Goal: Task Accomplishment & Management: Complete application form

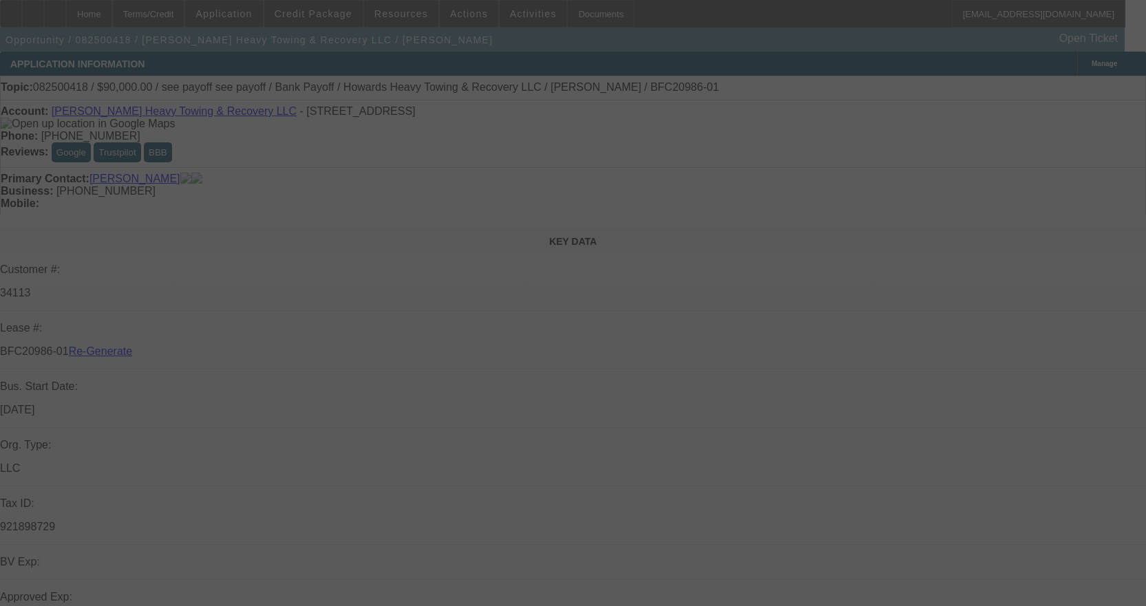
select select "3"
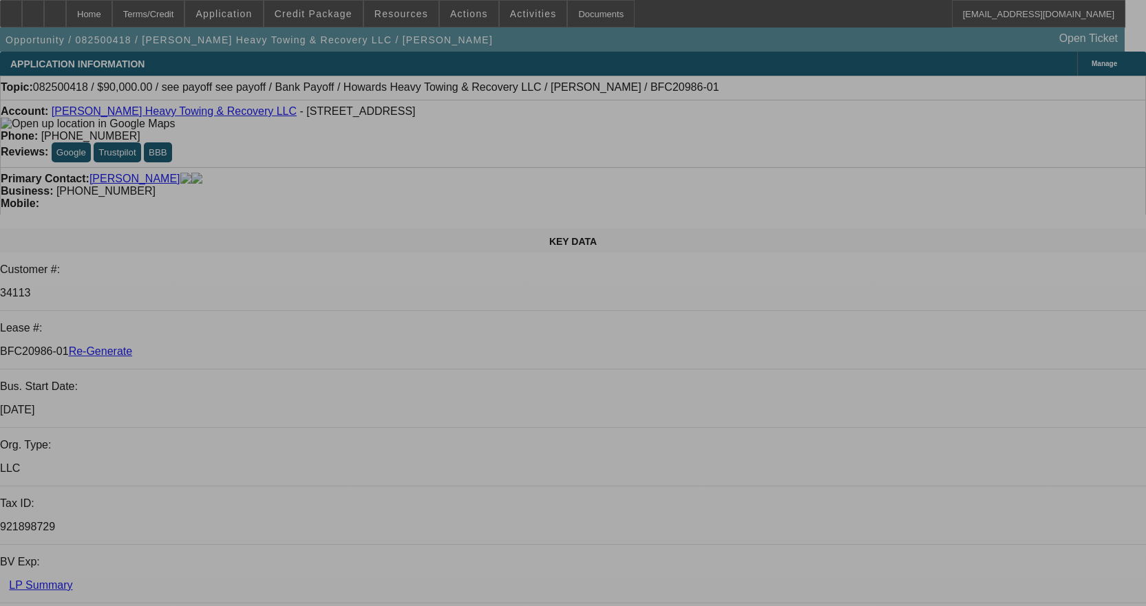
select select "0"
select select "2"
select select "0.1"
select select "4"
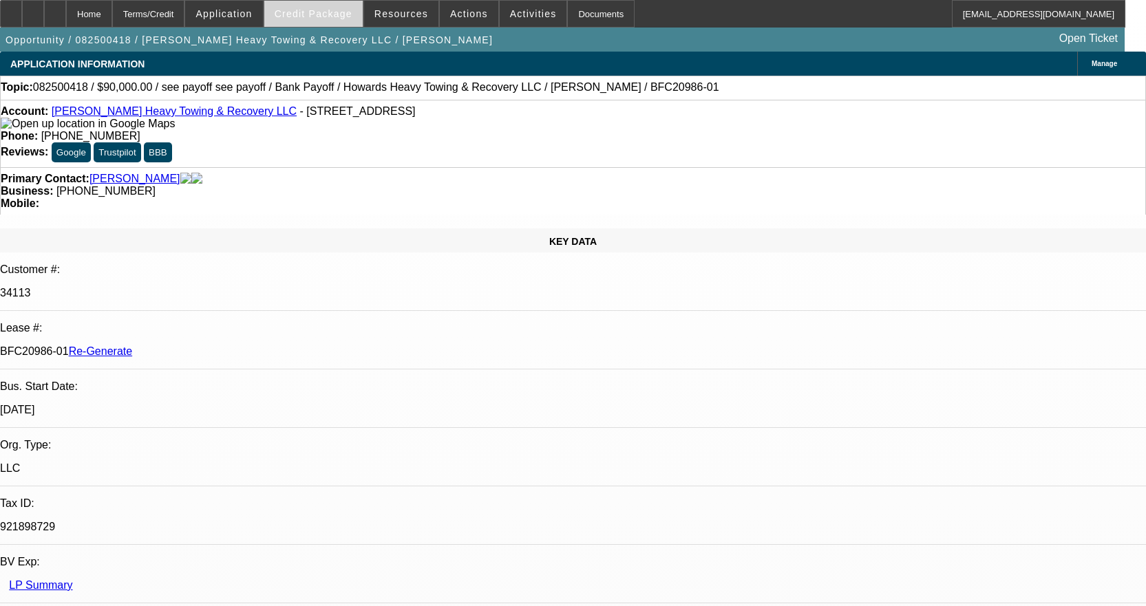
click at [319, 10] on span "Credit Package" at bounding box center [314, 13] width 78 height 11
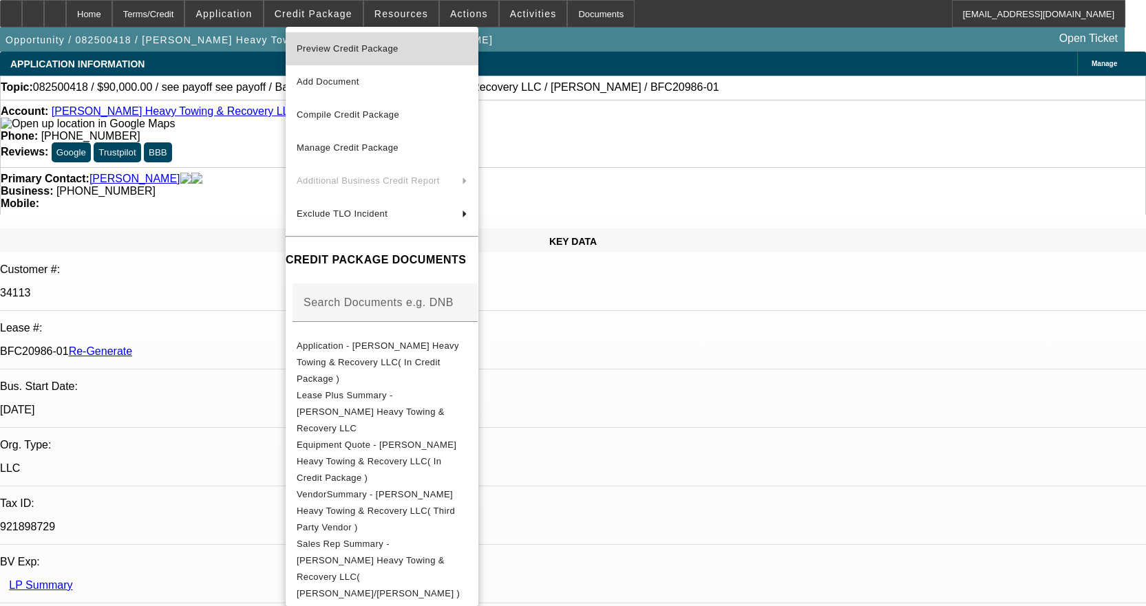
click at [363, 46] on span "Preview Credit Package" at bounding box center [348, 48] width 102 height 10
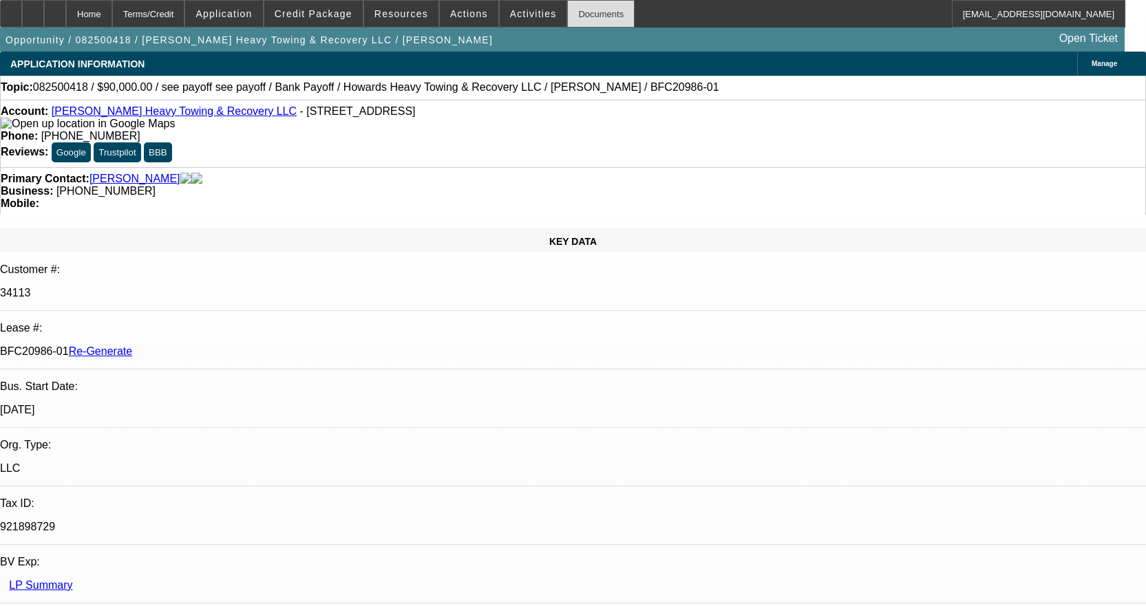
click at [579, 19] on div "Documents" at bounding box center [600, 14] width 67 height 28
click at [567, 21] on div "Documents" at bounding box center [600, 14] width 67 height 28
click at [338, 8] on span at bounding box center [313, 13] width 98 height 33
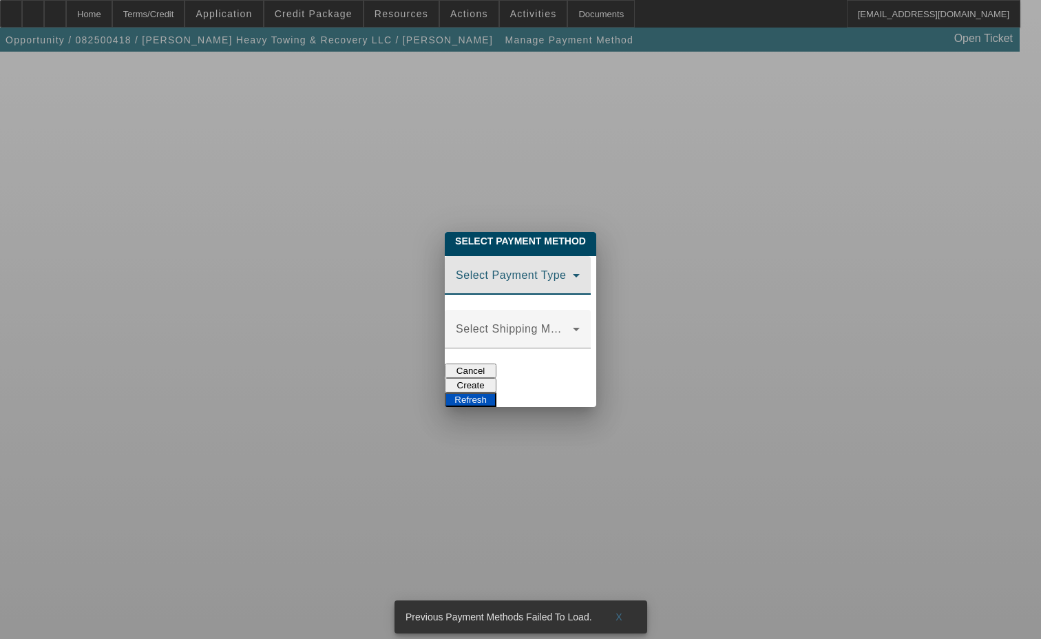
click at [456, 275] on span at bounding box center [514, 281] width 117 height 17
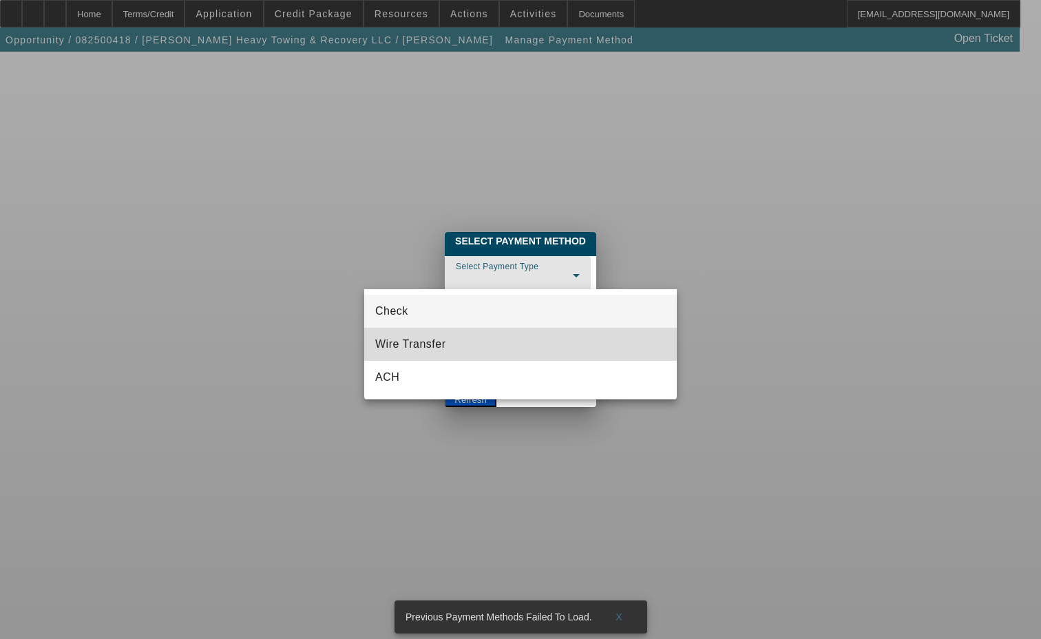
click at [451, 335] on mat-option "Wire Transfer" at bounding box center [520, 344] width 313 height 33
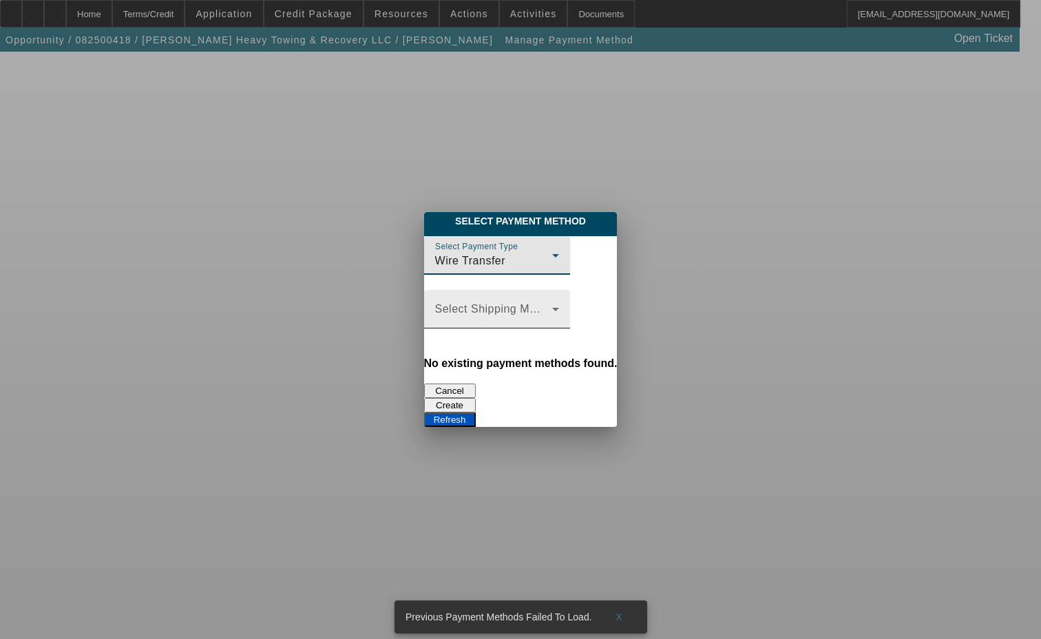
click at [435, 317] on span at bounding box center [493, 314] width 117 height 17
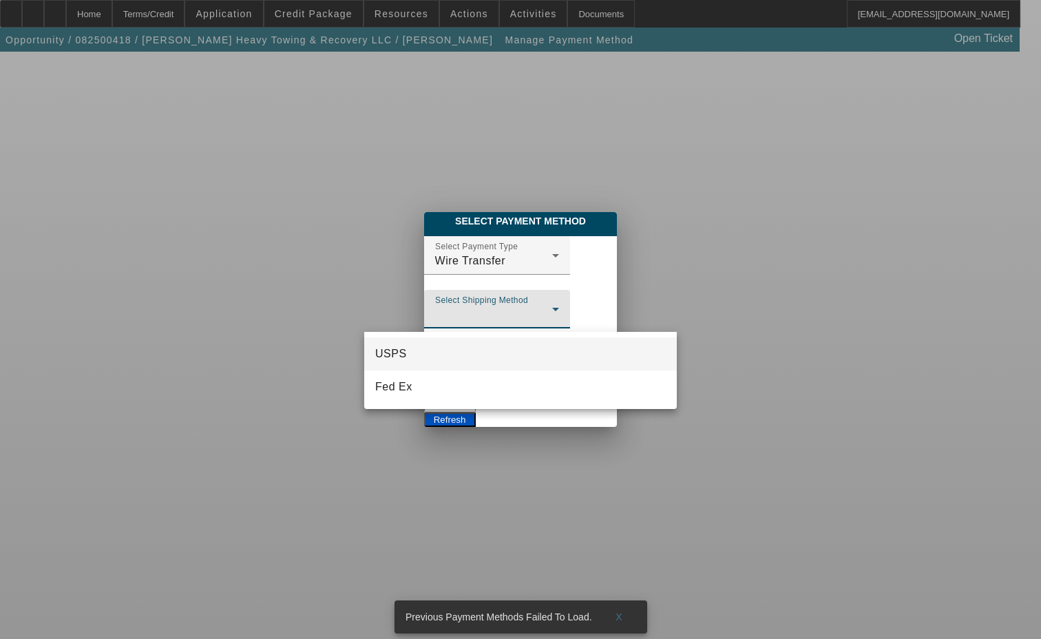
click at [425, 274] on div at bounding box center [520, 319] width 1041 height 639
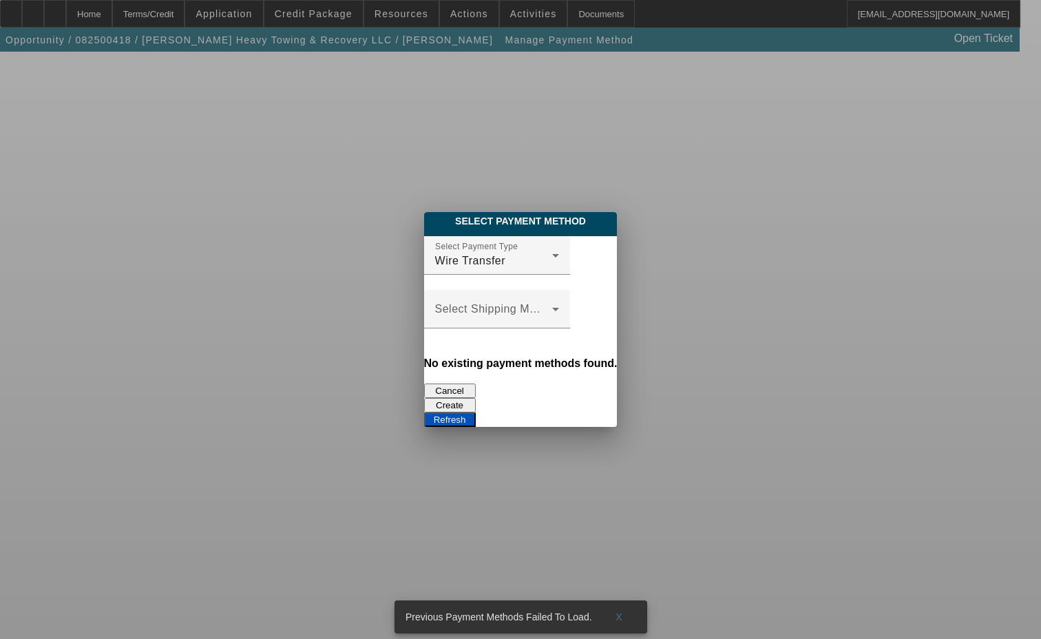
click at [476, 398] on button "Create" at bounding box center [450, 405] width 52 height 14
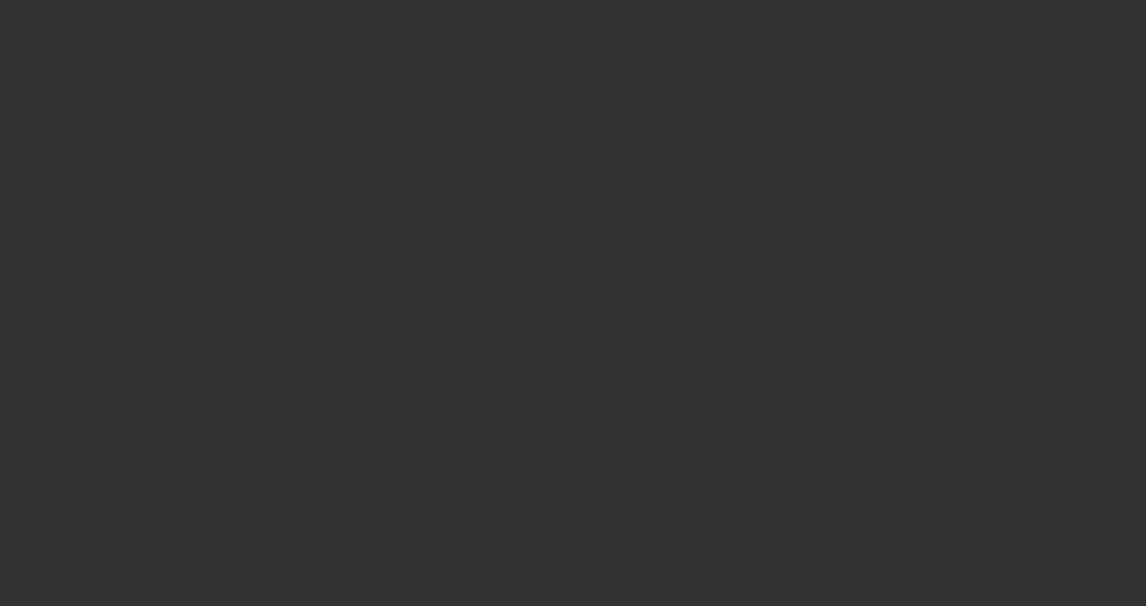
select select "3"
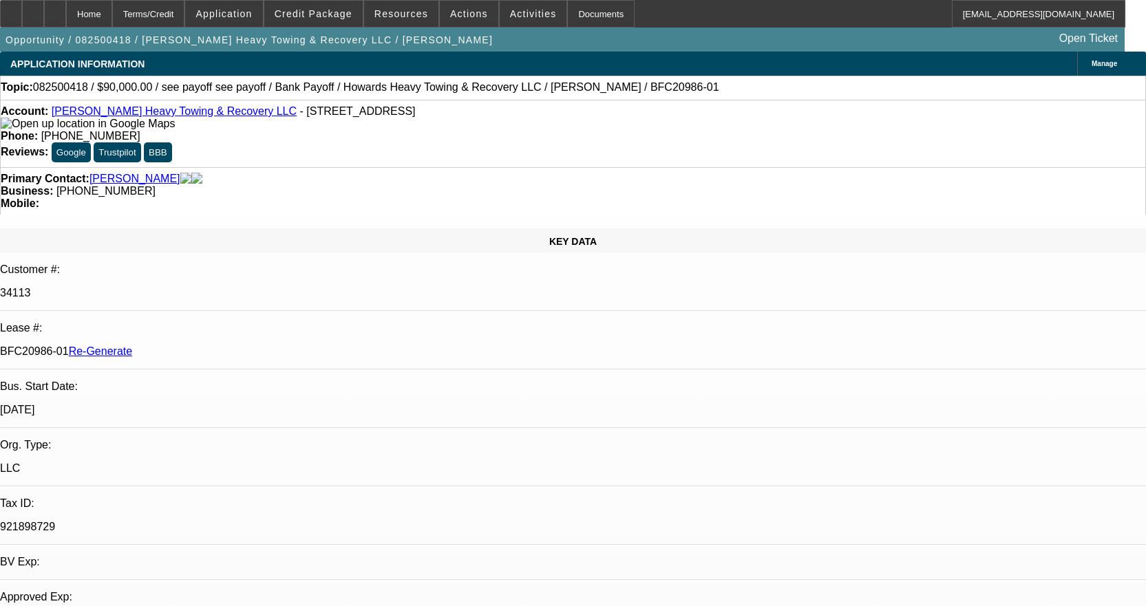
select select "0"
select select "2"
select select "0.1"
select select "4"
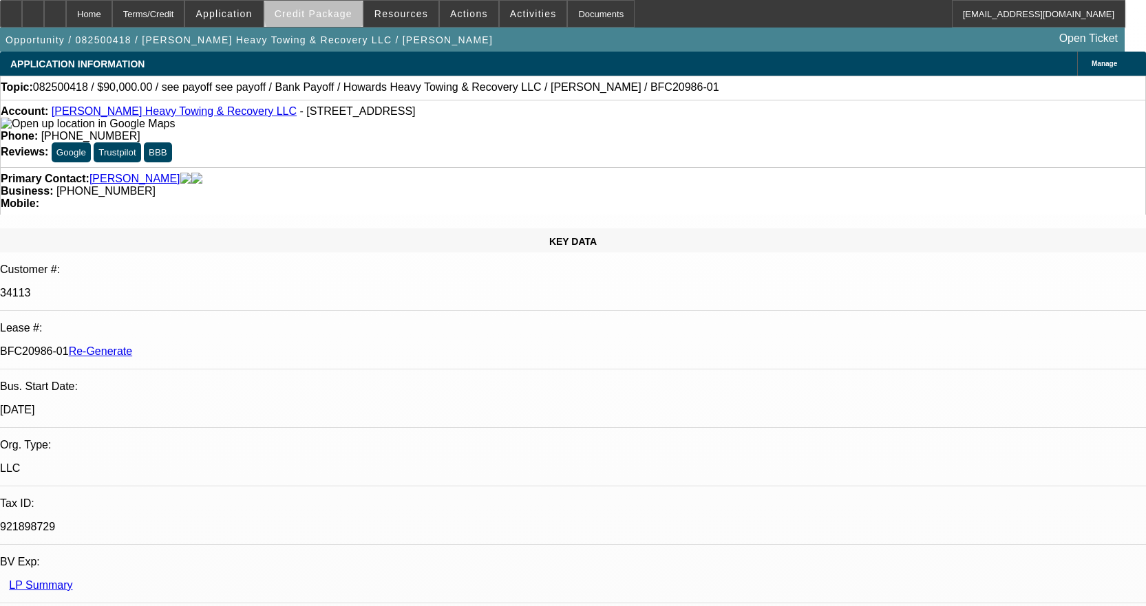
click at [339, 11] on span "Credit Package" at bounding box center [314, 13] width 78 height 11
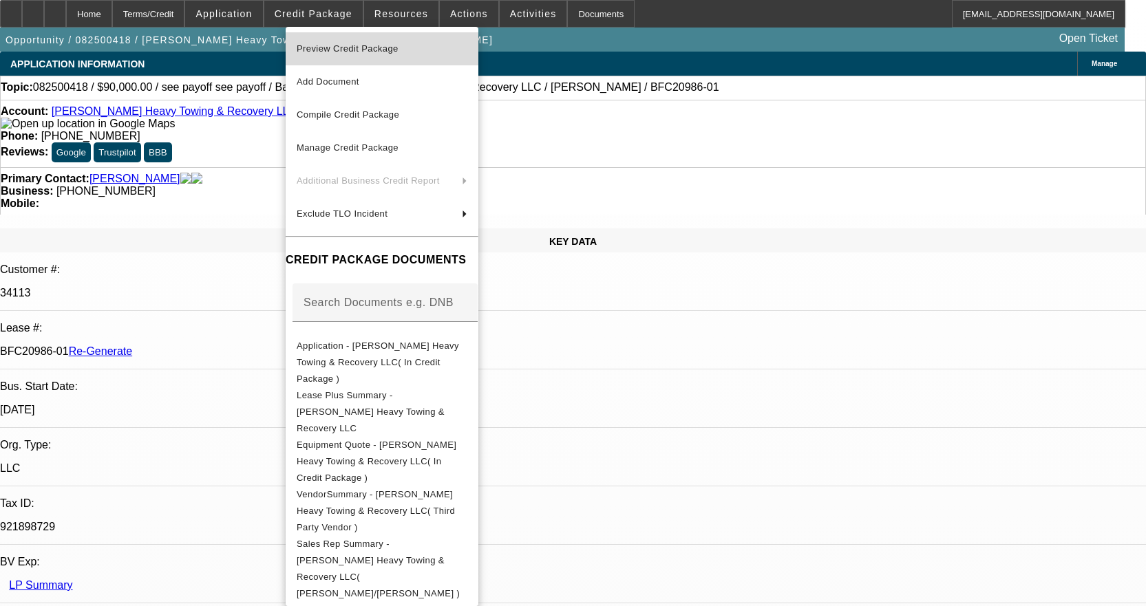
click at [353, 44] on span "Preview Credit Package" at bounding box center [348, 48] width 102 height 10
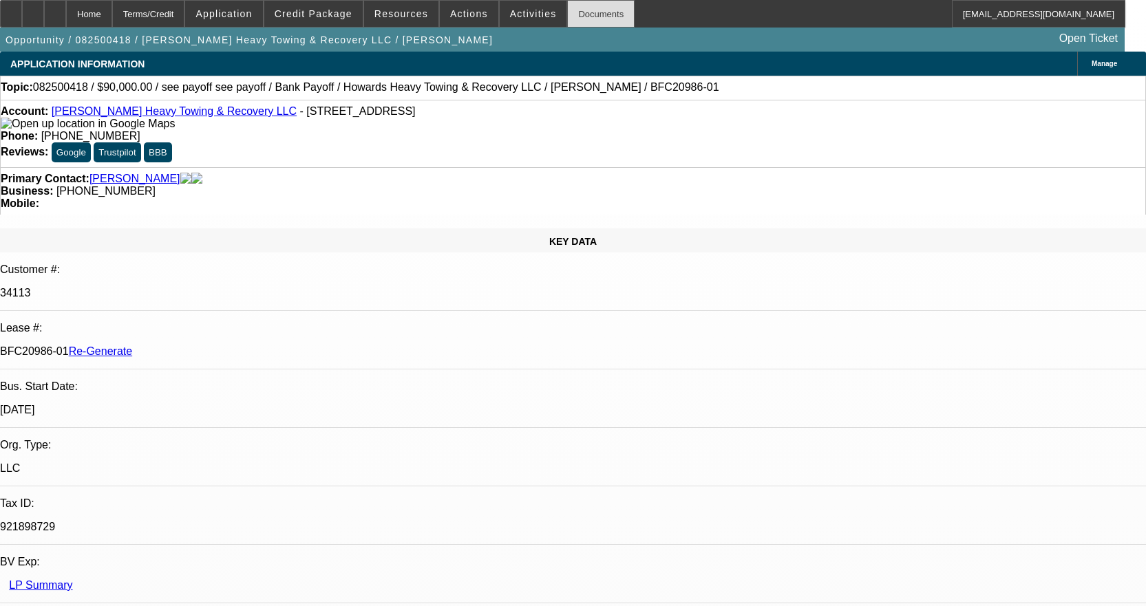
click at [580, 6] on div "Documents" at bounding box center [600, 14] width 67 height 28
drag, startPoint x: 804, startPoint y: 436, endPoint x: 674, endPoint y: 591, distance: 201.7
click at [581, 21] on div "Documents" at bounding box center [600, 14] width 67 height 28
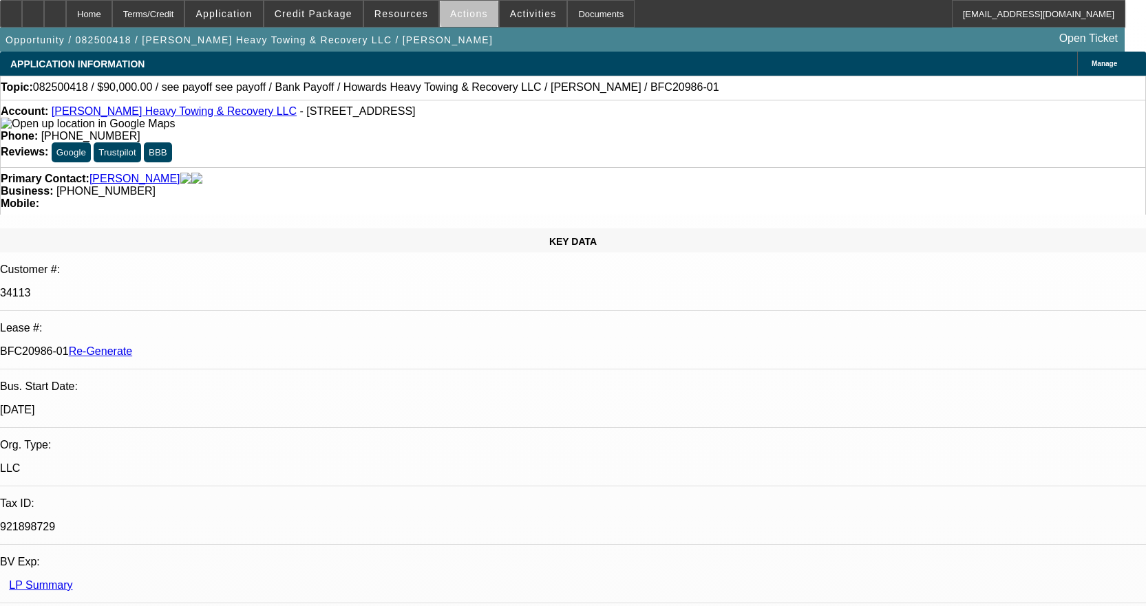
click at [470, 15] on span "Actions" at bounding box center [469, 13] width 38 height 11
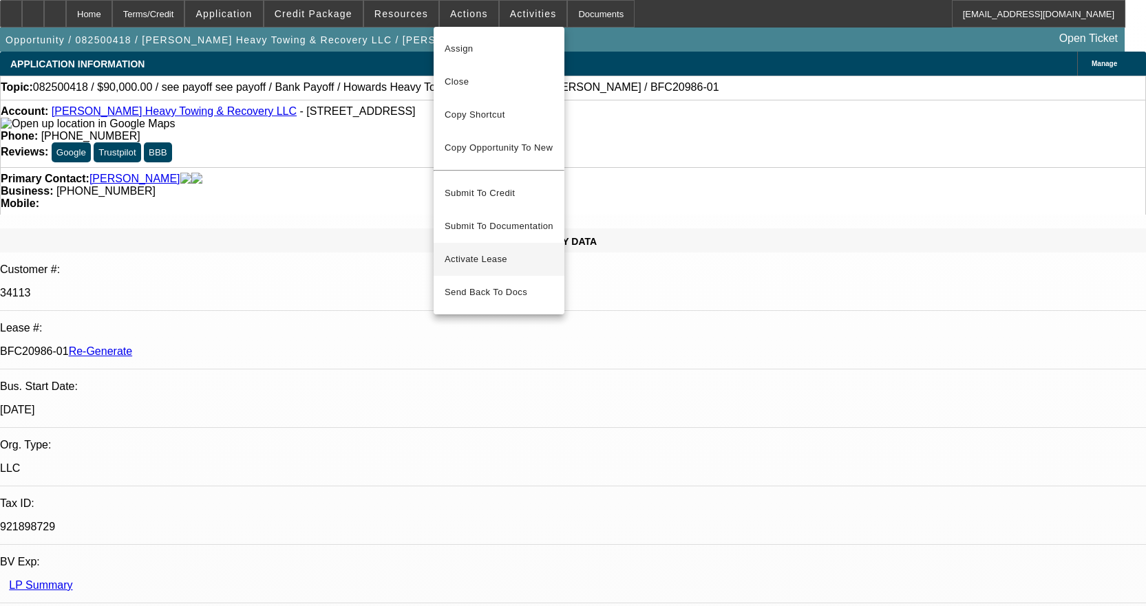
click at [503, 251] on span "Activate Lease" at bounding box center [499, 259] width 109 height 17
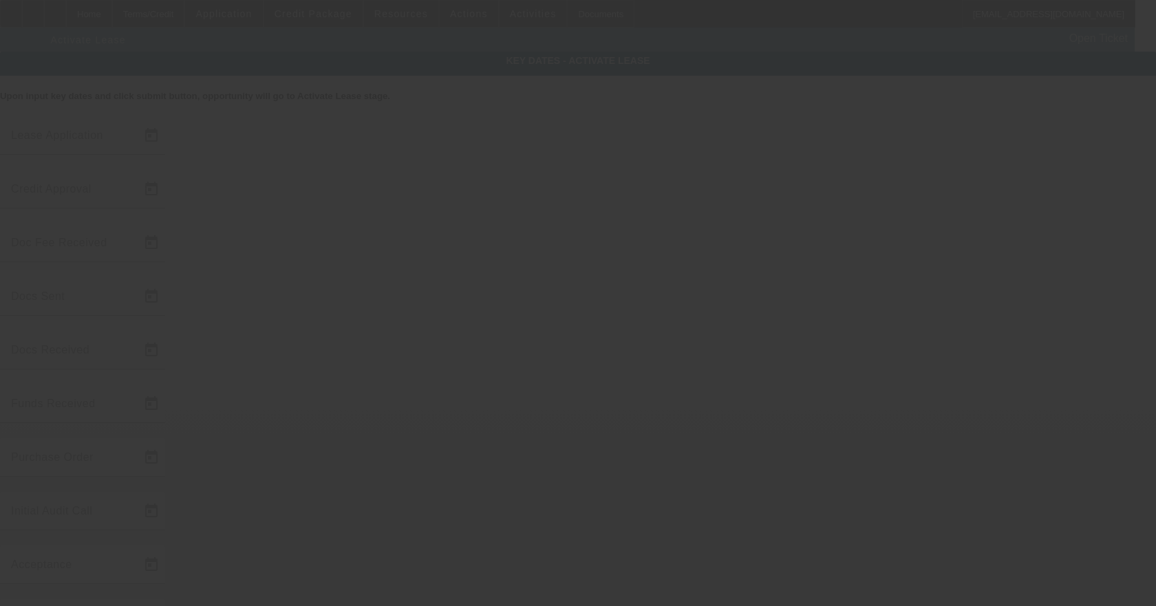
type input "8/15/2025"
type input "9/16/2025"
type input "9/5/2025"
type input "9/10/2025"
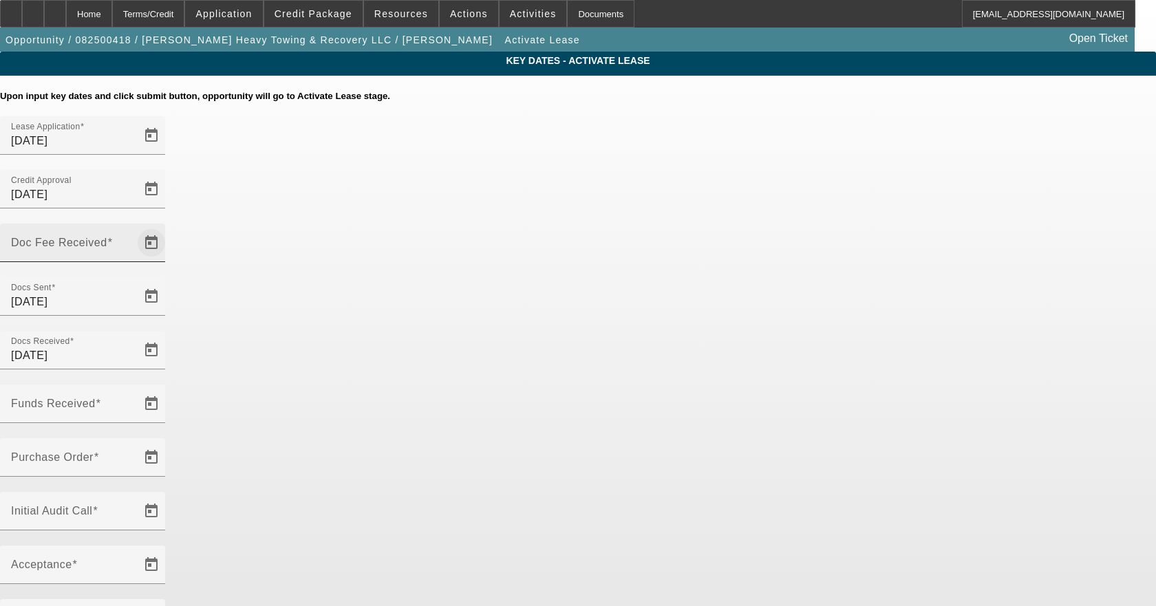
click at [168, 226] on span "Open calendar" at bounding box center [151, 242] width 33 height 33
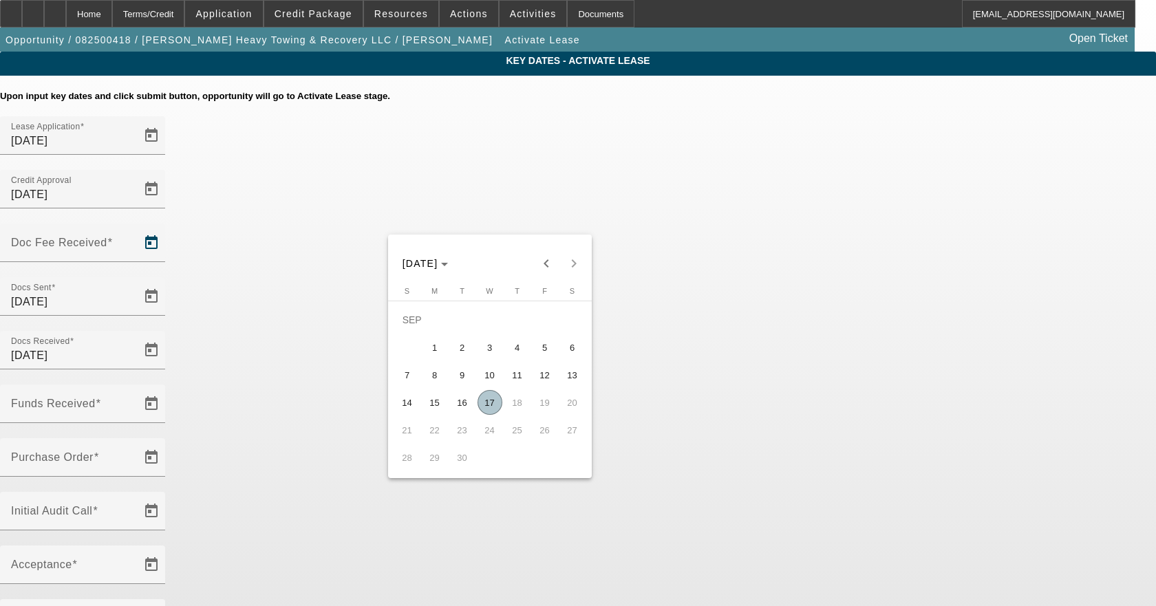
click at [496, 399] on span "17" at bounding box center [490, 402] width 25 height 25
type input "9/17/2025"
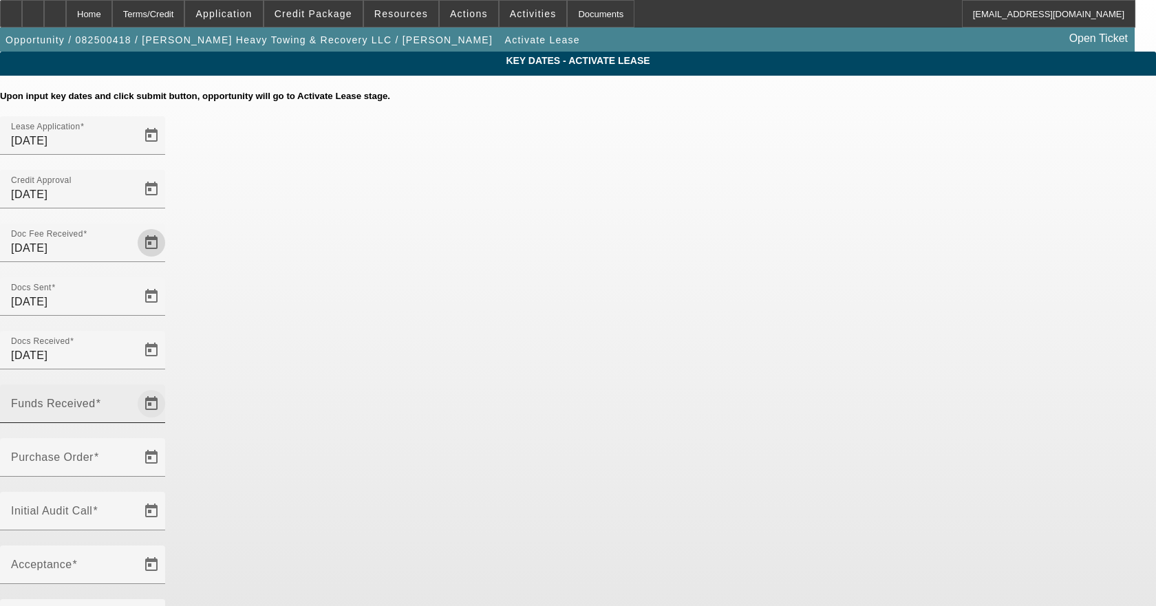
click at [168, 388] on span "Open calendar" at bounding box center [151, 404] width 33 height 33
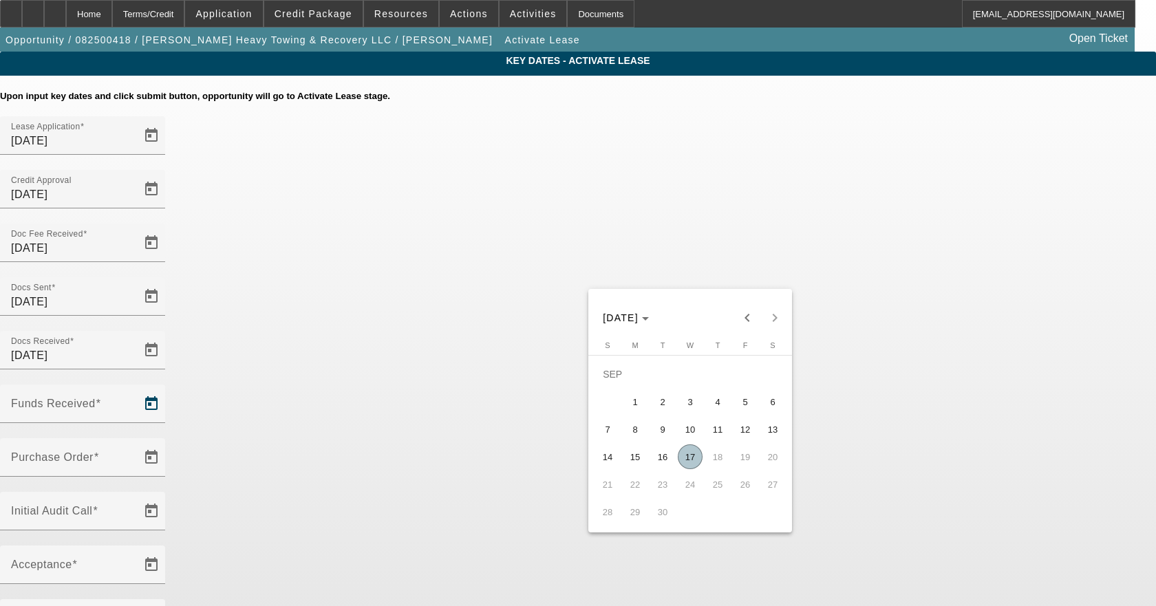
click at [690, 458] on span "17" at bounding box center [690, 457] width 25 height 25
type input "9/17/2025"
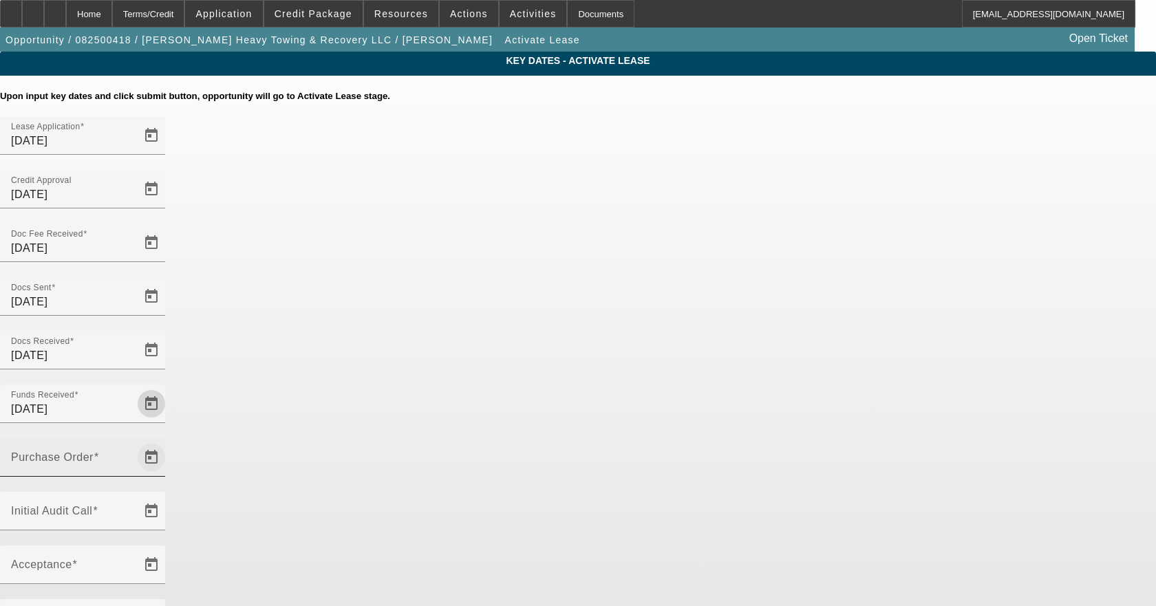
click at [168, 441] on span "Open calendar" at bounding box center [151, 457] width 33 height 33
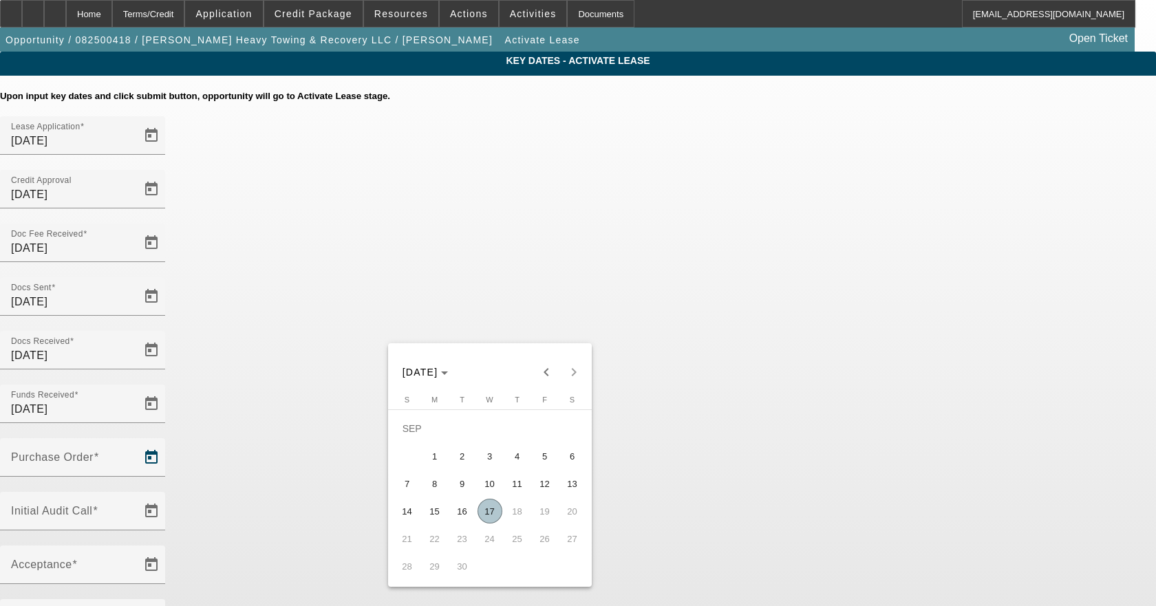
click at [489, 505] on span "17" at bounding box center [490, 511] width 25 height 25
type input "9/17/2025"
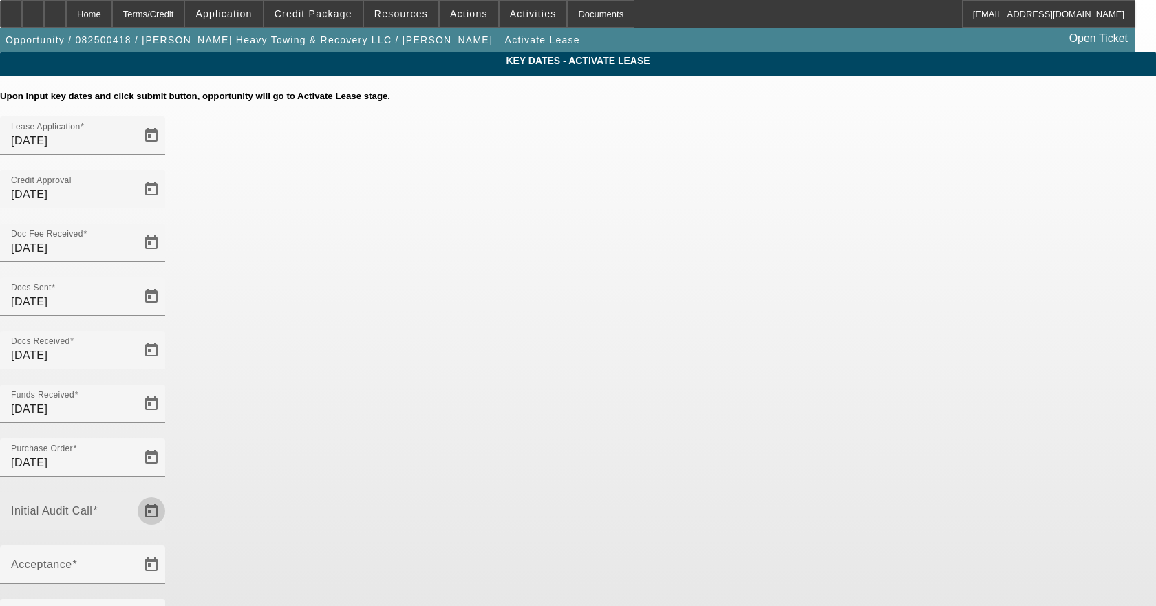
click at [168, 495] on span "Open calendar" at bounding box center [151, 511] width 33 height 33
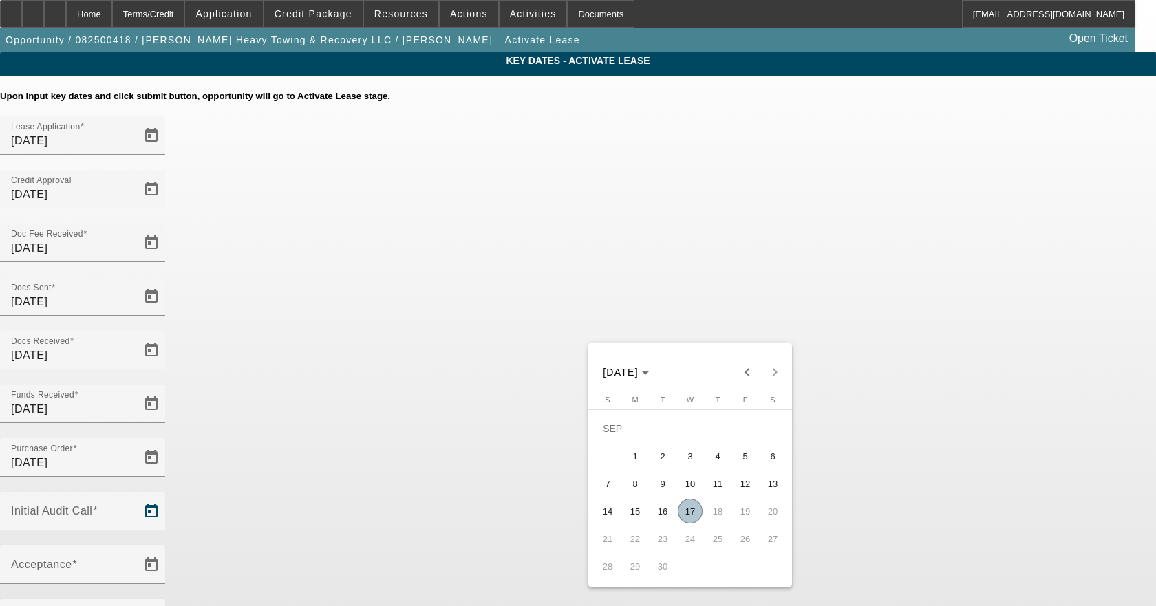
click at [688, 524] on span "17" at bounding box center [690, 511] width 25 height 25
type input "9/17/2025"
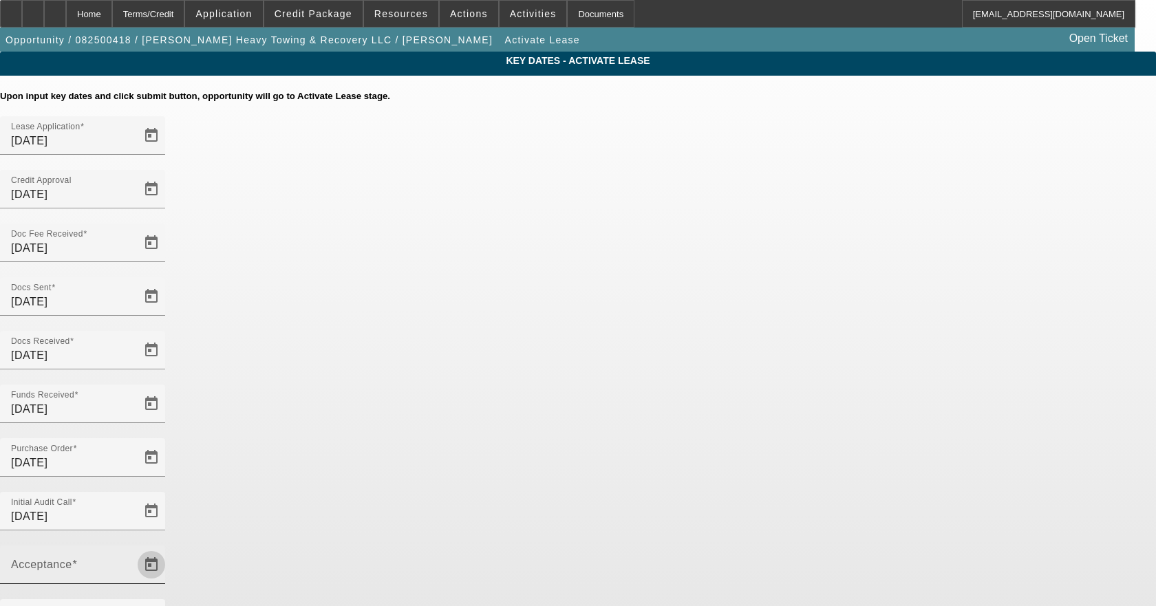
click at [168, 549] on span "Open calendar" at bounding box center [151, 565] width 33 height 33
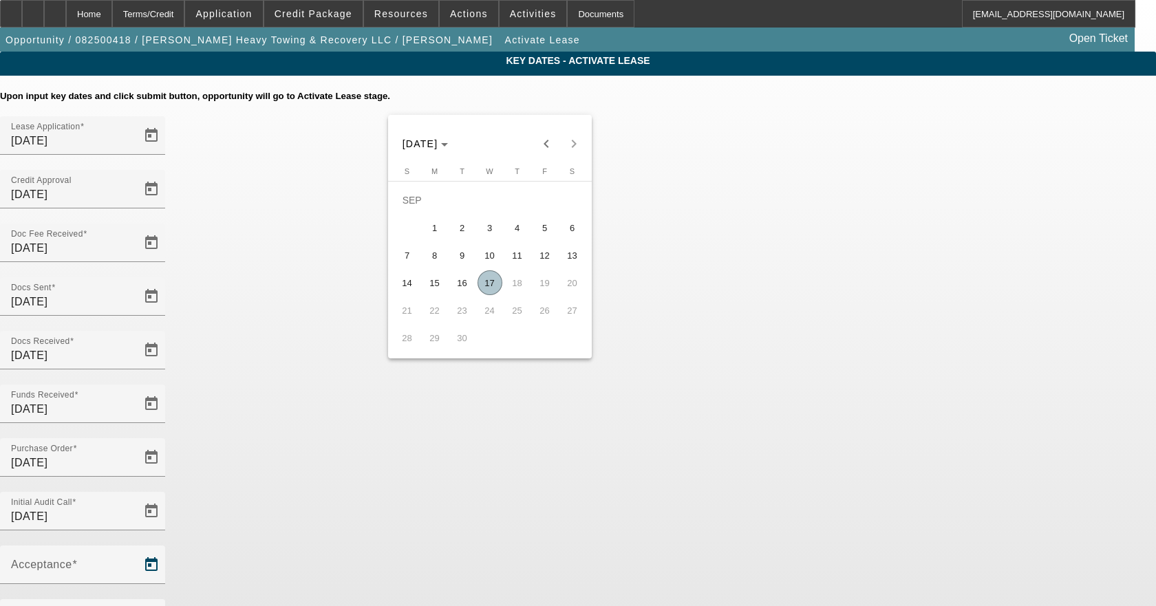
click at [487, 284] on span "17" at bounding box center [490, 283] width 25 height 25
type input "9/17/2025"
type input "10/1/2025"
type input "11/1/2025"
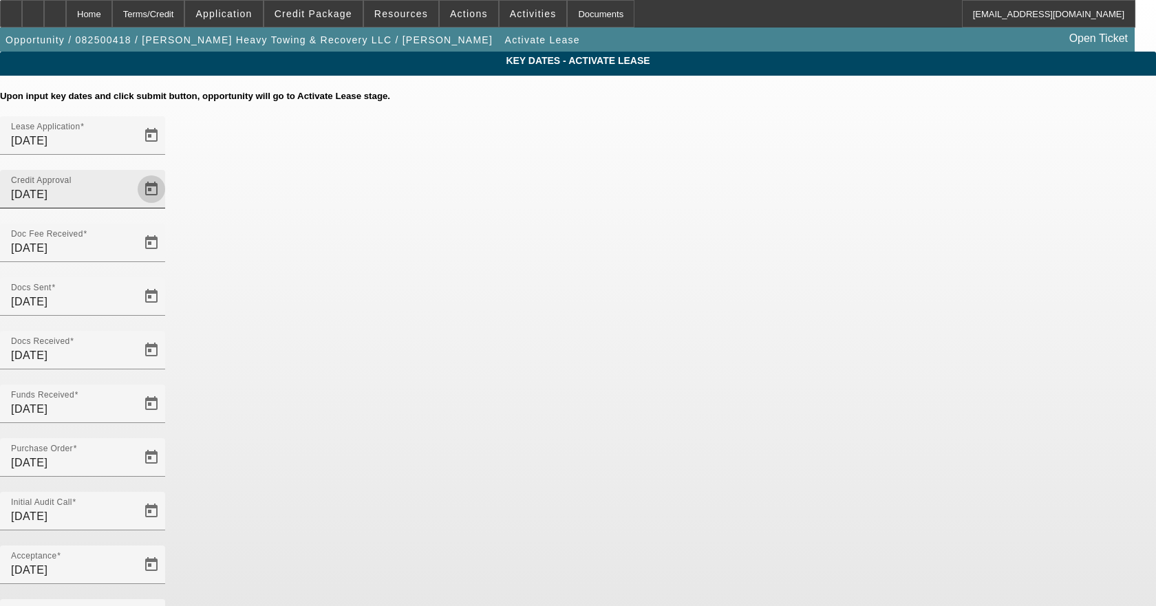
click at [168, 173] on span "Open calendar" at bounding box center [151, 189] width 33 height 33
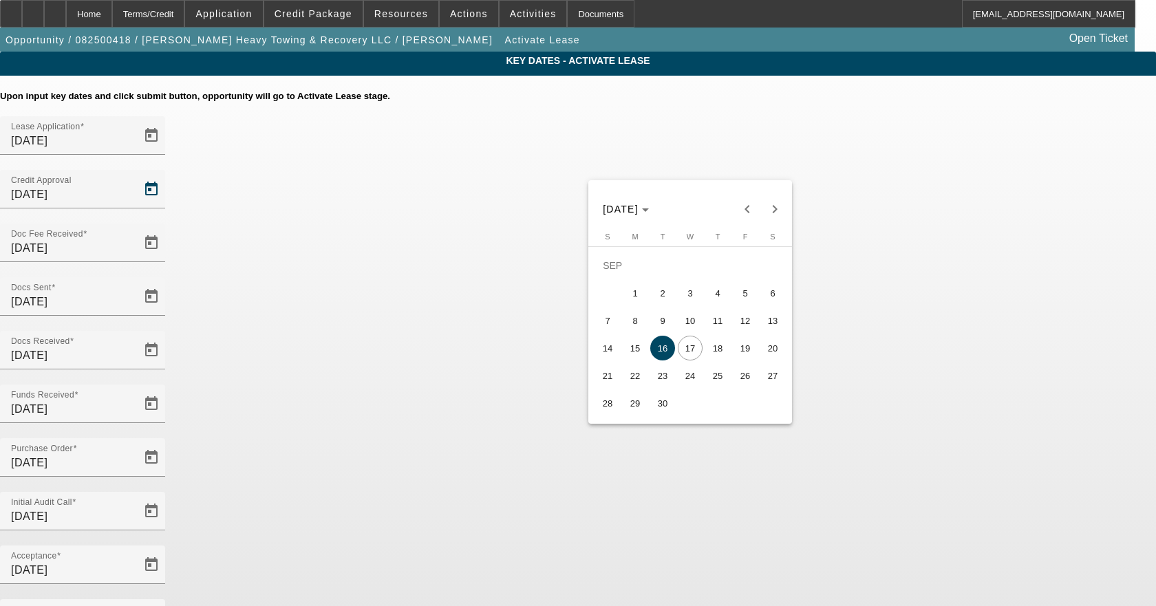
click at [738, 299] on span "5" at bounding box center [745, 293] width 25 height 25
type input "9/5/2025"
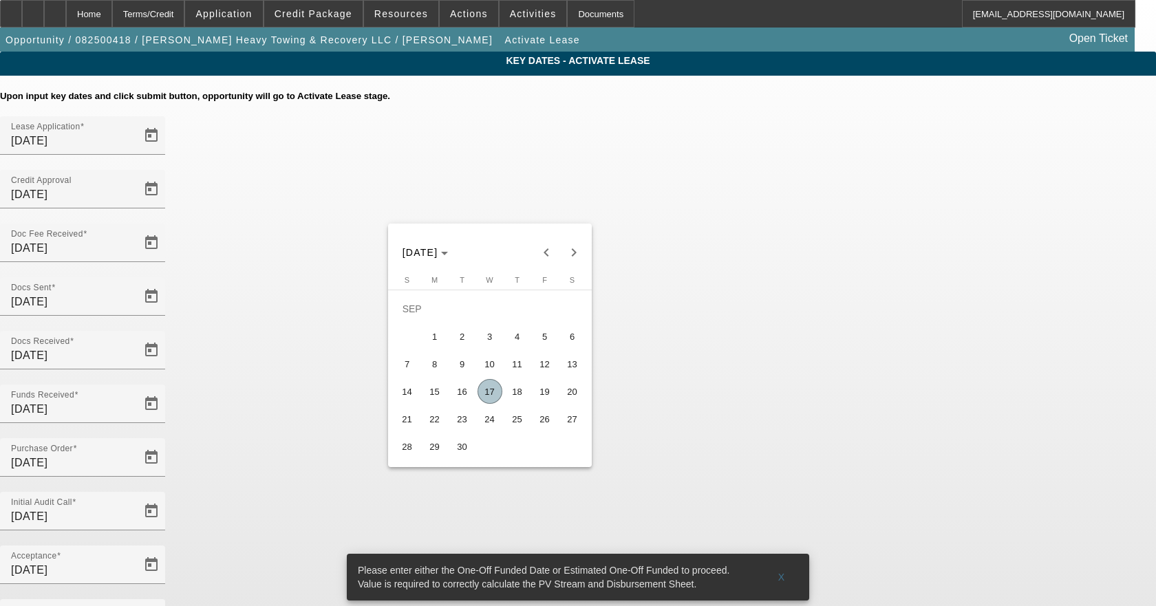
click at [540, 398] on span "19" at bounding box center [545, 391] width 25 height 25
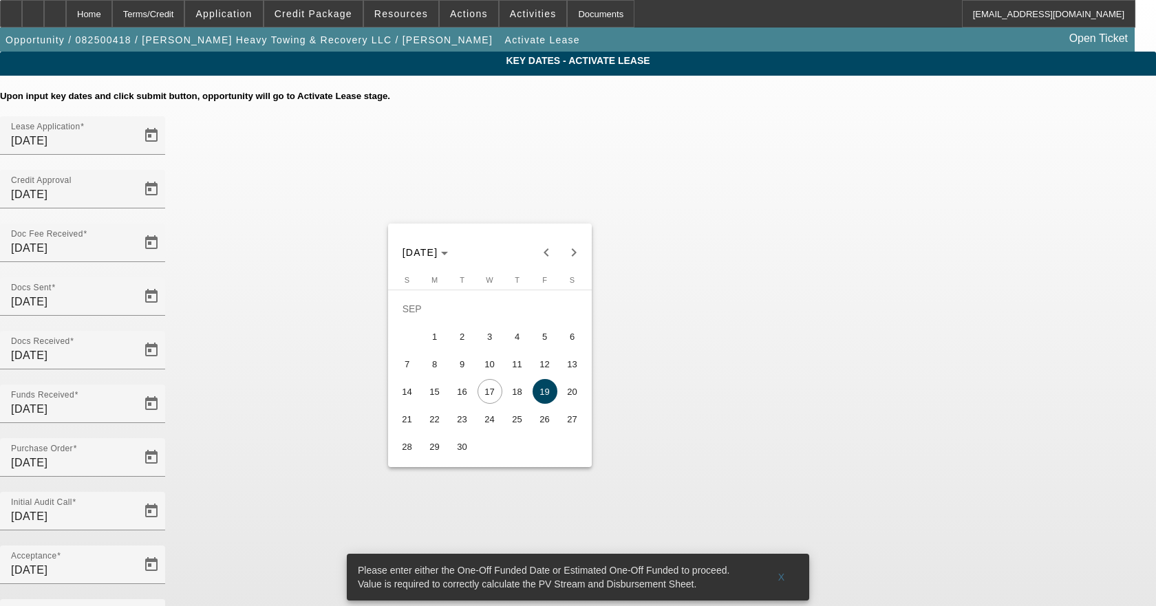
click at [523, 394] on span "18" at bounding box center [517, 391] width 25 height 25
type input "9/18/2025"
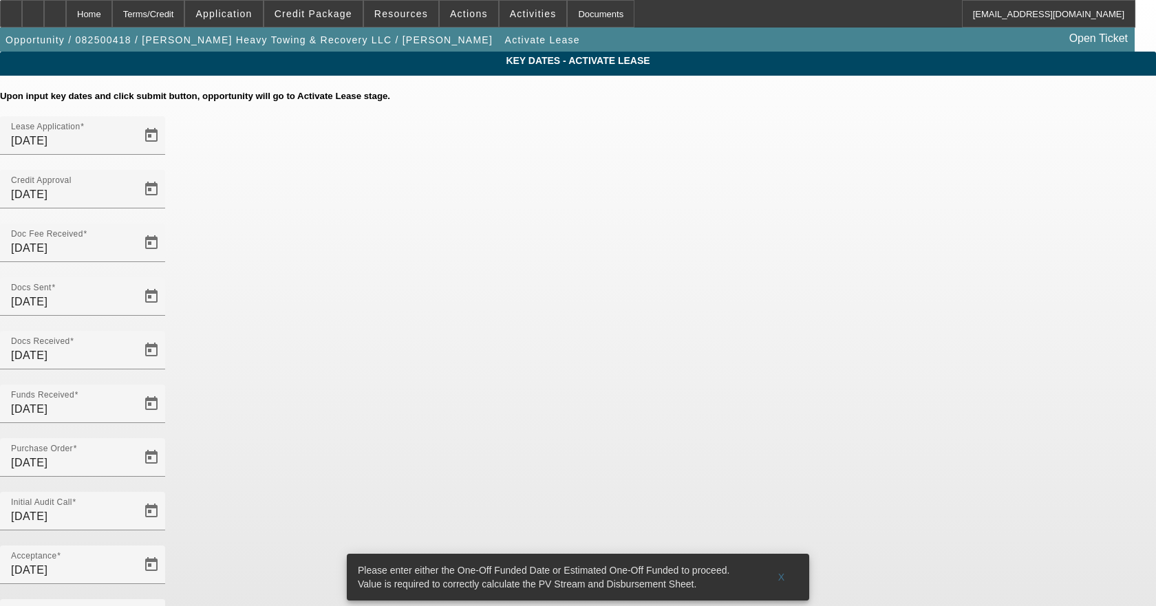
click at [809, 363] on div "Key Dates - Activate Lease Upon input key dates and click submit button, opport…" at bounding box center [578, 474] width 1156 height 845
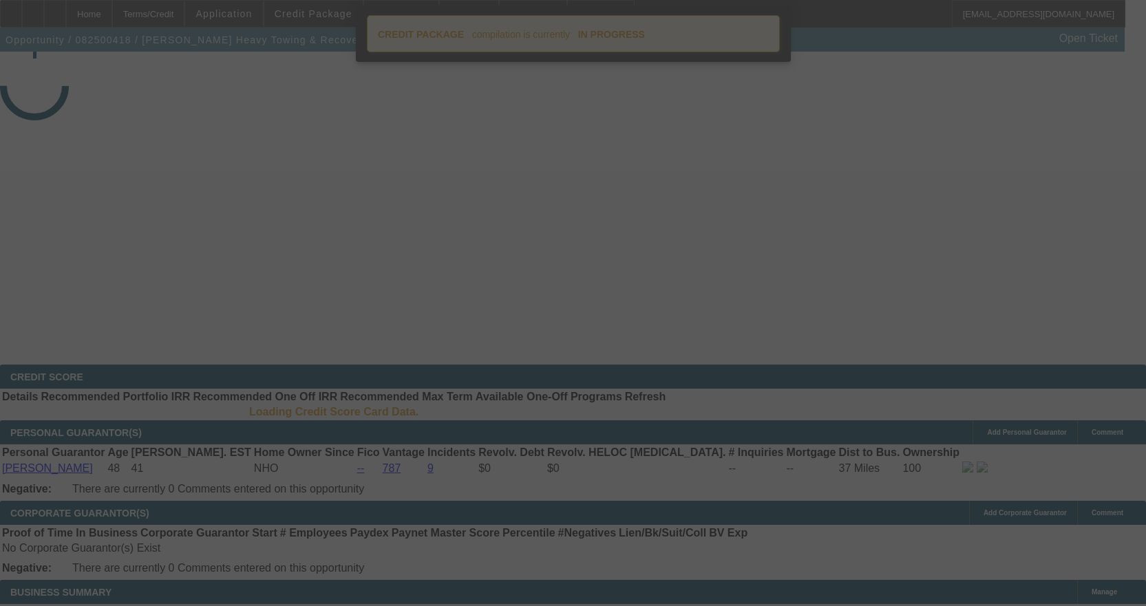
select select "4"
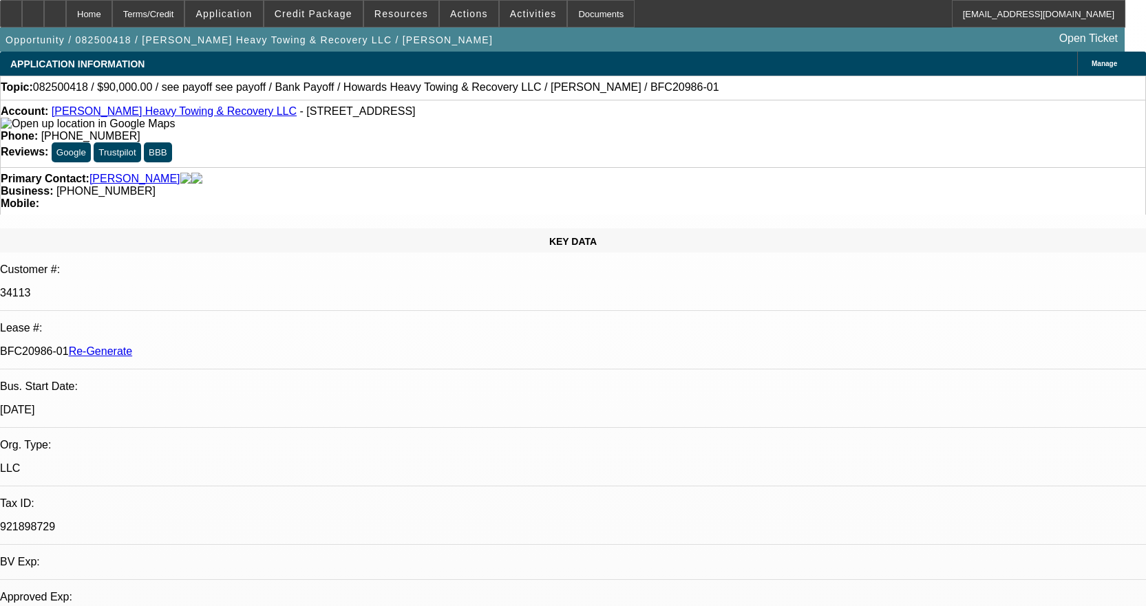
select select "0"
select select "2"
select select "0.1"
select select "4"
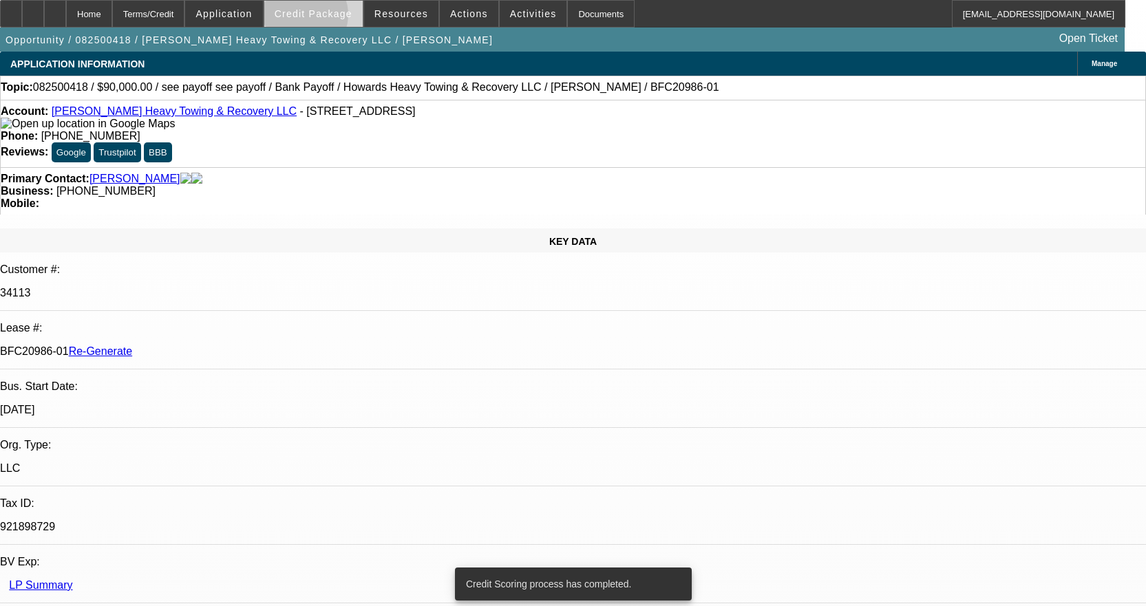
click at [324, 18] on span "Credit Package" at bounding box center [314, 13] width 78 height 11
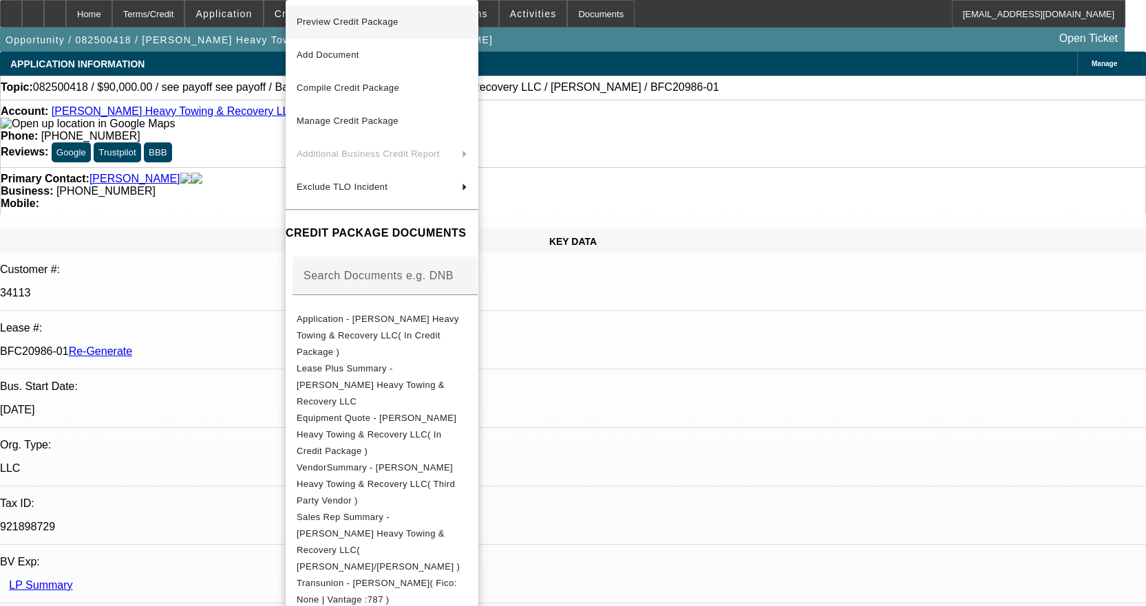
click at [330, 30] on button "Preview Credit Package" at bounding box center [382, 22] width 193 height 33
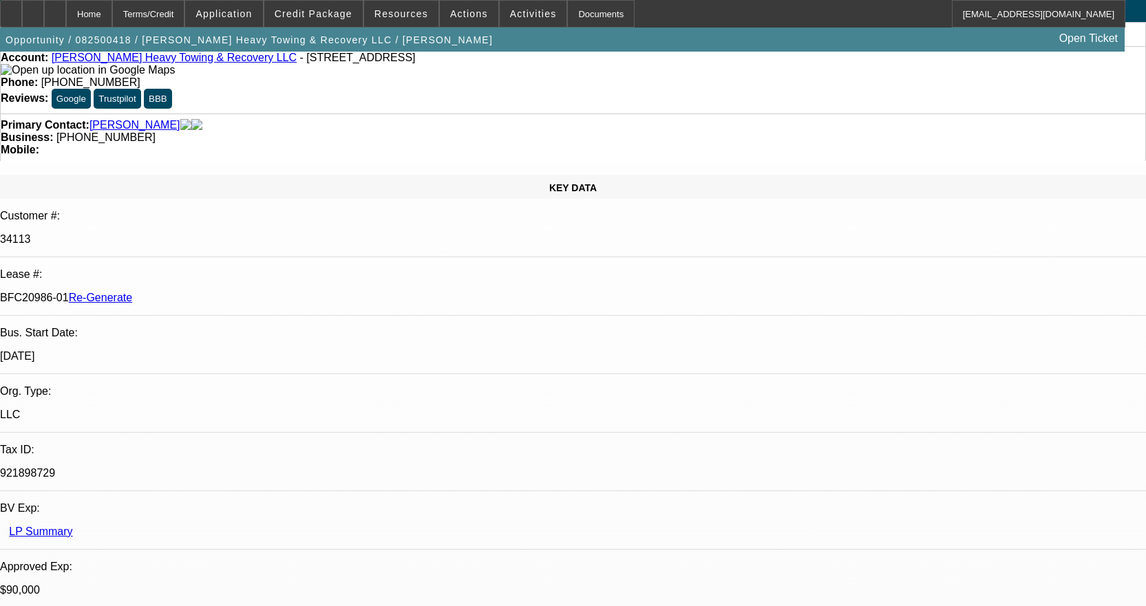
scroll to position [275, 0]
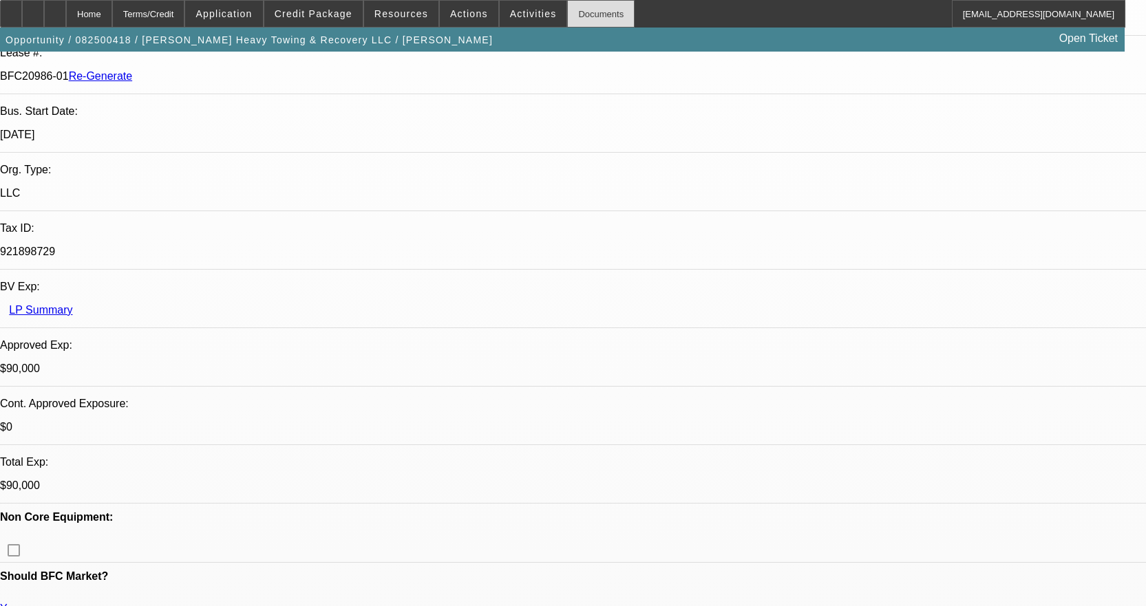
click at [580, 4] on div "Documents" at bounding box center [600, 14] width 67 height 28
click at [580, 16] on div "Documents" at bounding box center [600, 14] width 67 height 28
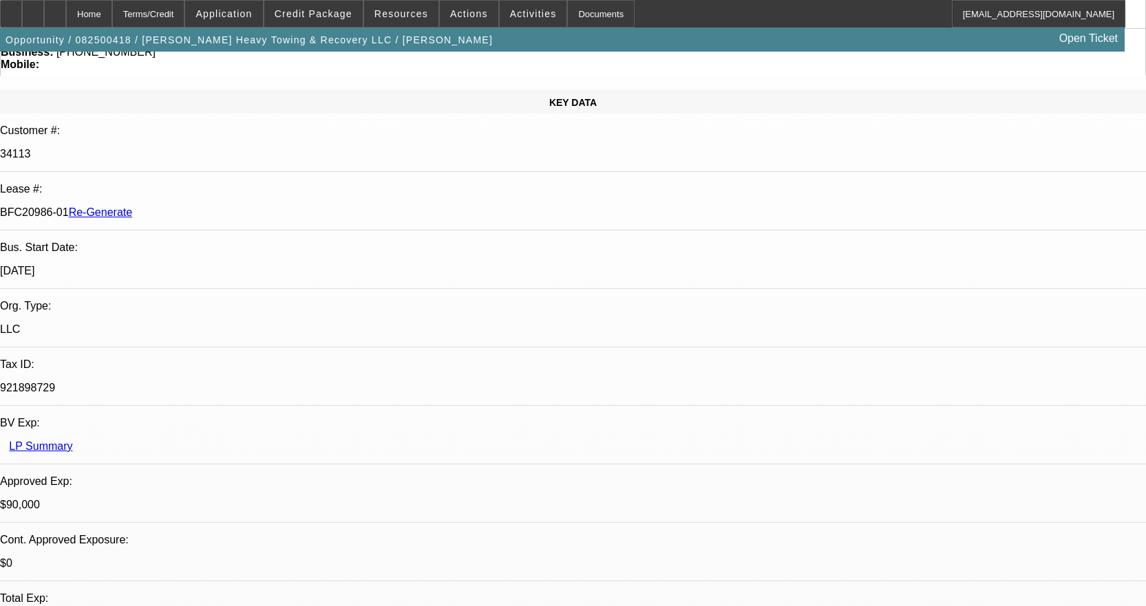
scroll to position [0, 0]
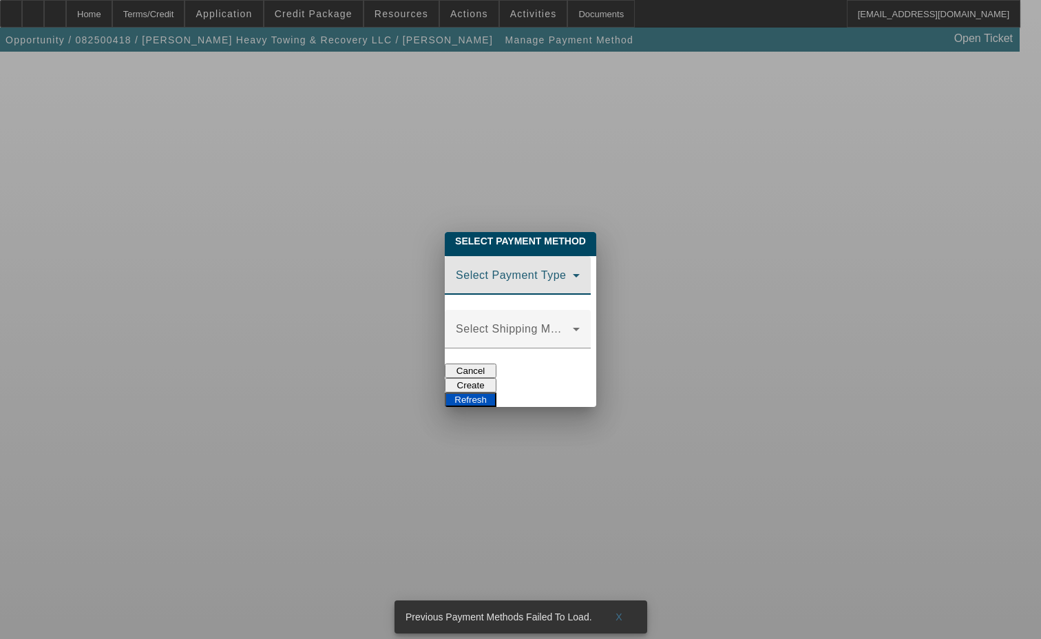
click at [456, 258] on div "Select Payment Type" at bounding box center [518, 275] width 124 height 39
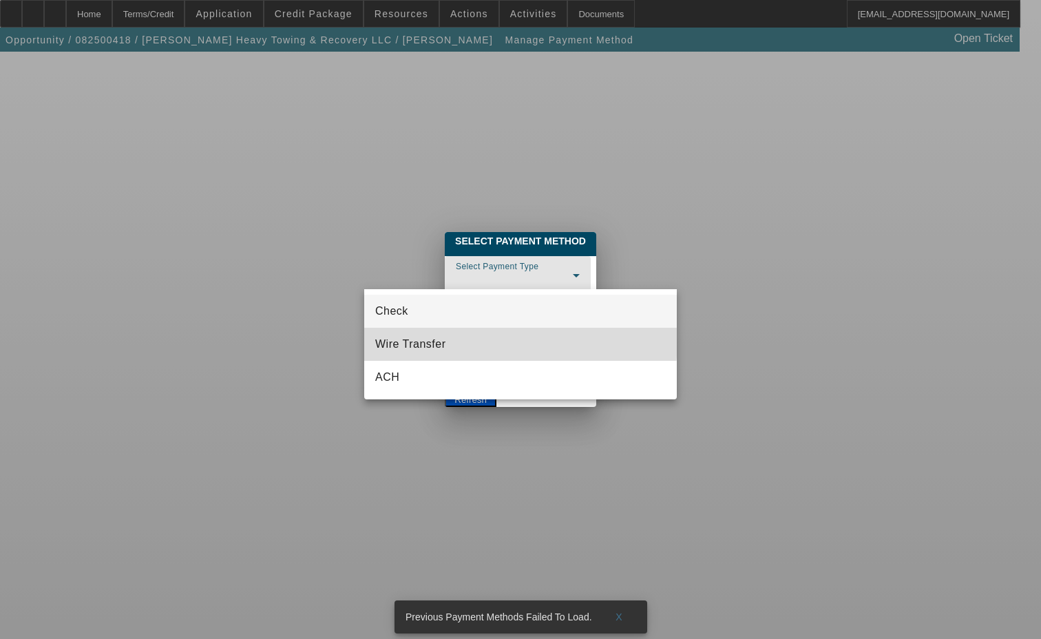
click at [407, 338] on span "Wire Transfer" at bounding box center [410, 344] width 71 height 17
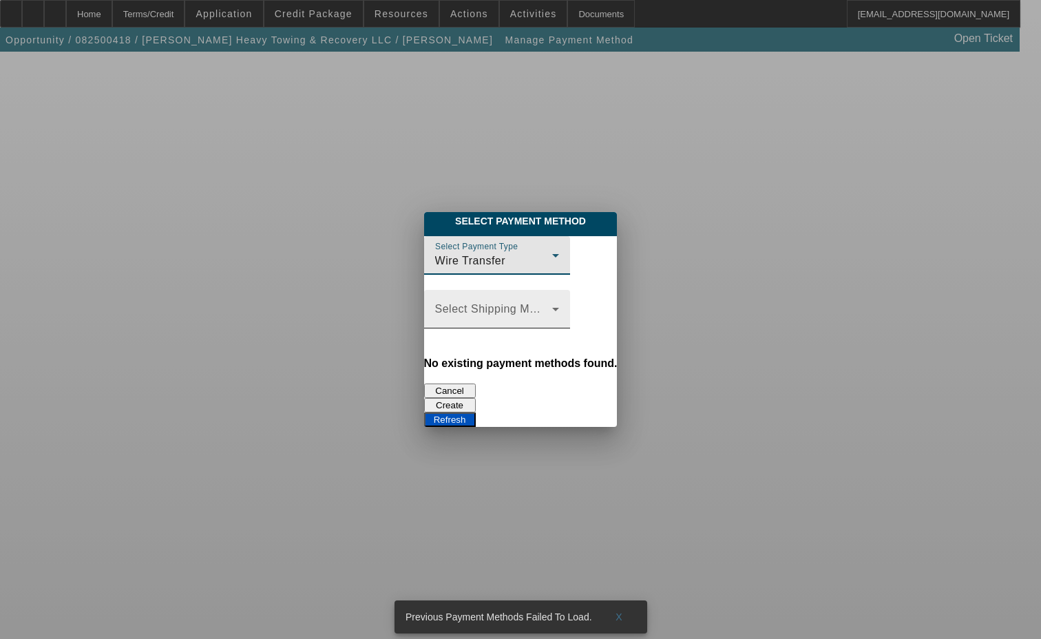
click at [435, 313] on span at bounding box center [493, 314] width 117 height 17
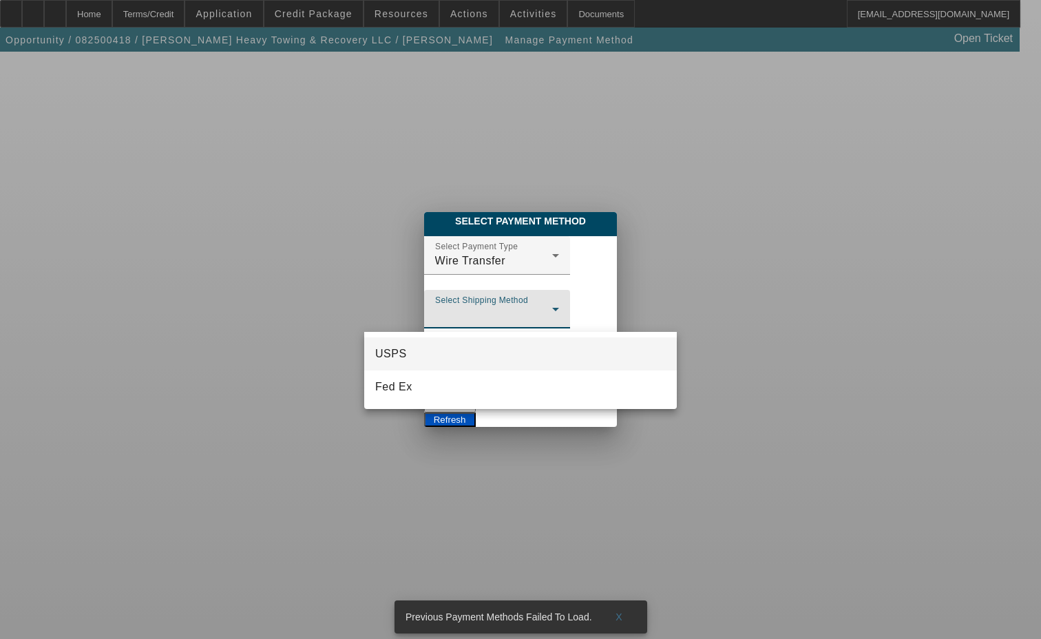
click at [403, 260] on div at bounding box center [520, 319] width 1041 height 639
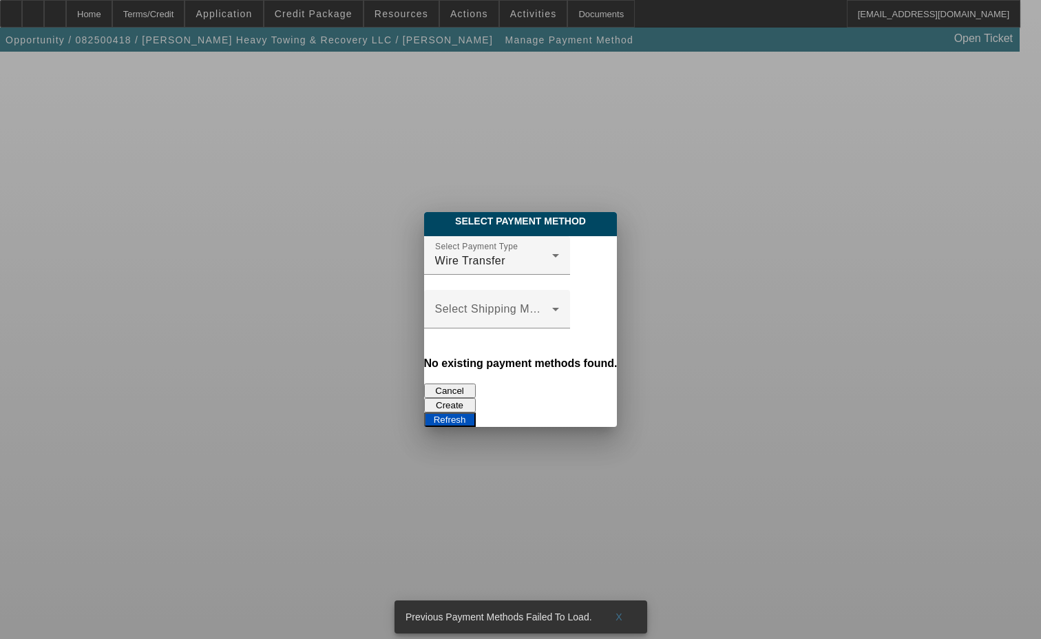
click at [476, 398] on button "Create" at bounding box center [450, 405] width 52 height 14
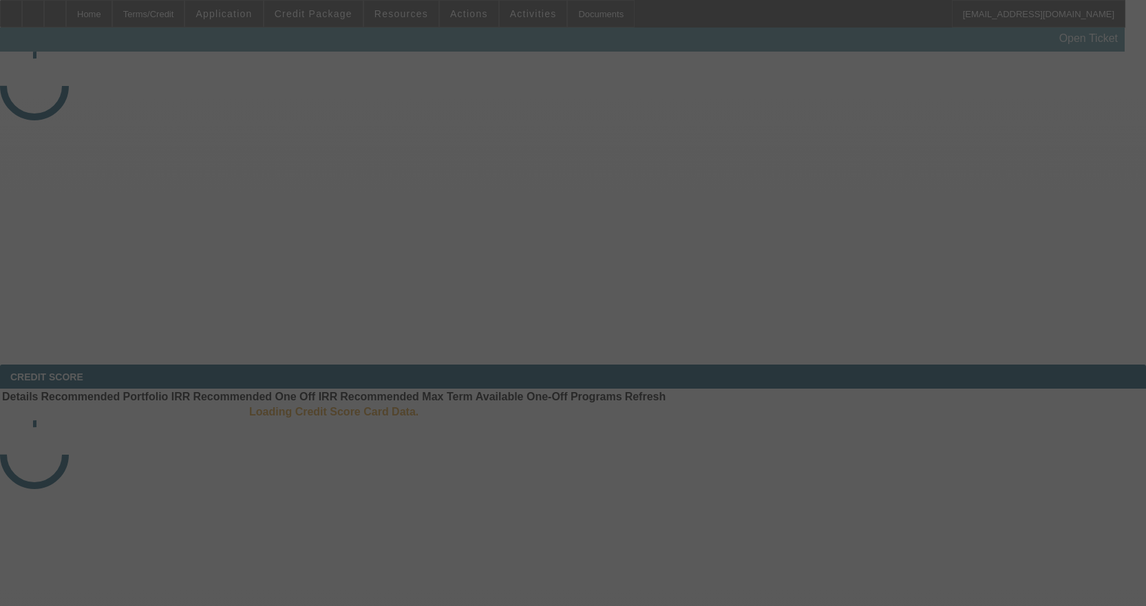
select select "3"
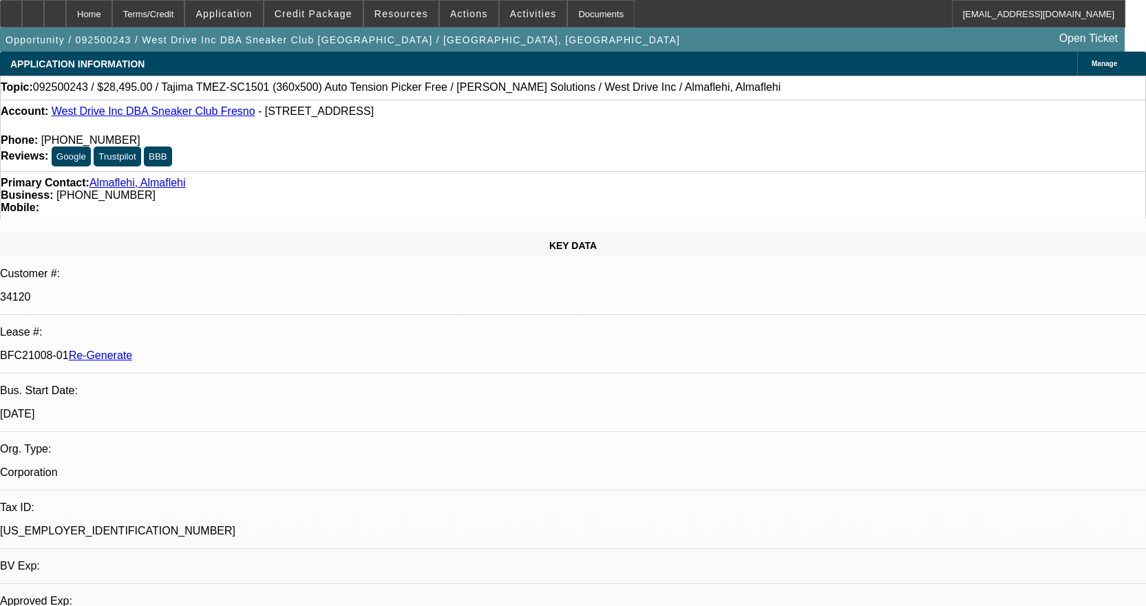
select select "0"
select select "2"
select select "0.1"
select select "4"
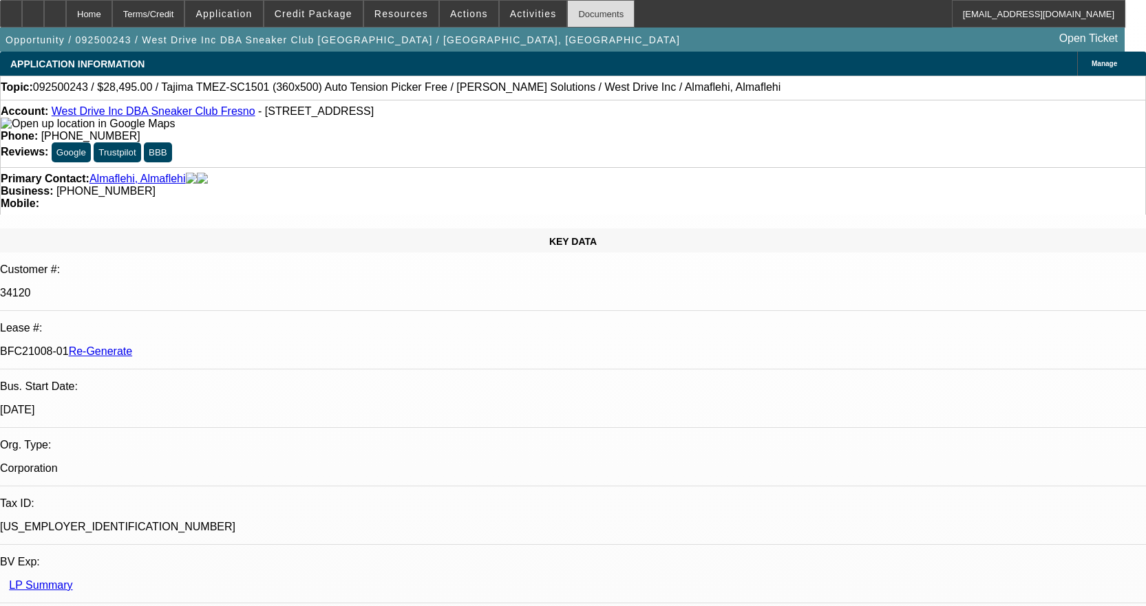
click at [590, 17] on div "Documents" at bounding box center [600, 14] width 67 height 28
click at [520, 12] on span "Activities" at bounding box center [533, 13] width 47 height 11
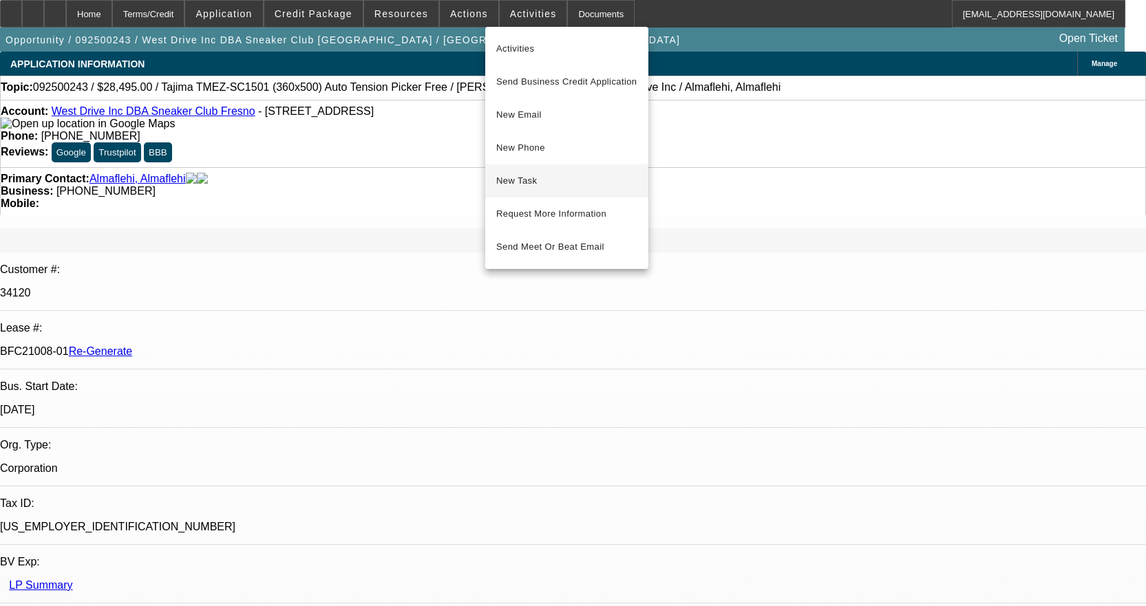
click at [547, 180] on span "New Task" at bounding box center [566, 181] width 141 height 17
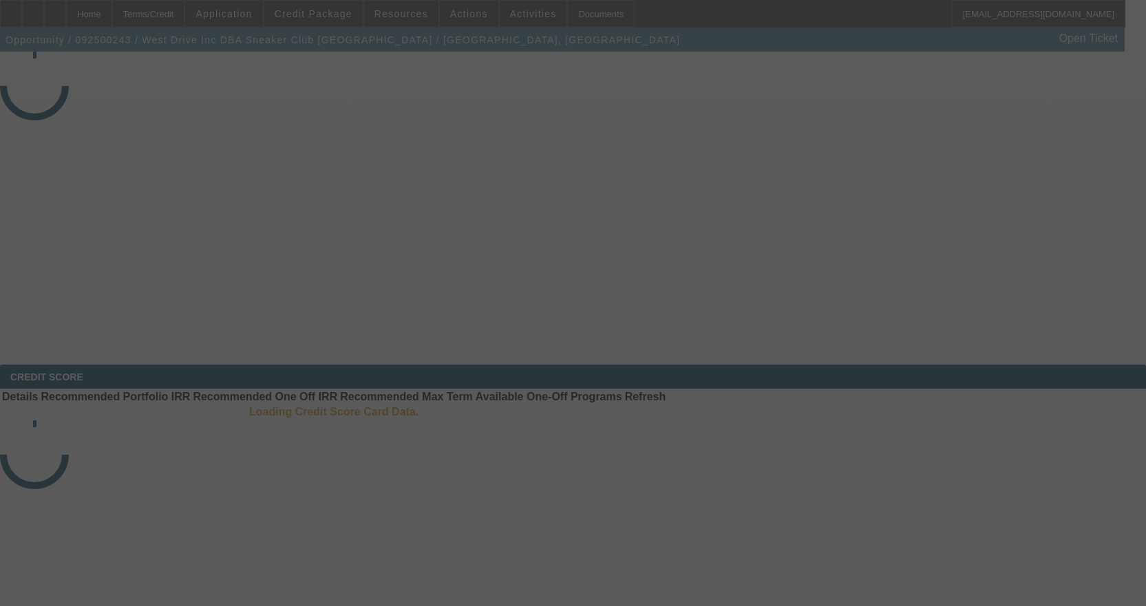
select select "3"
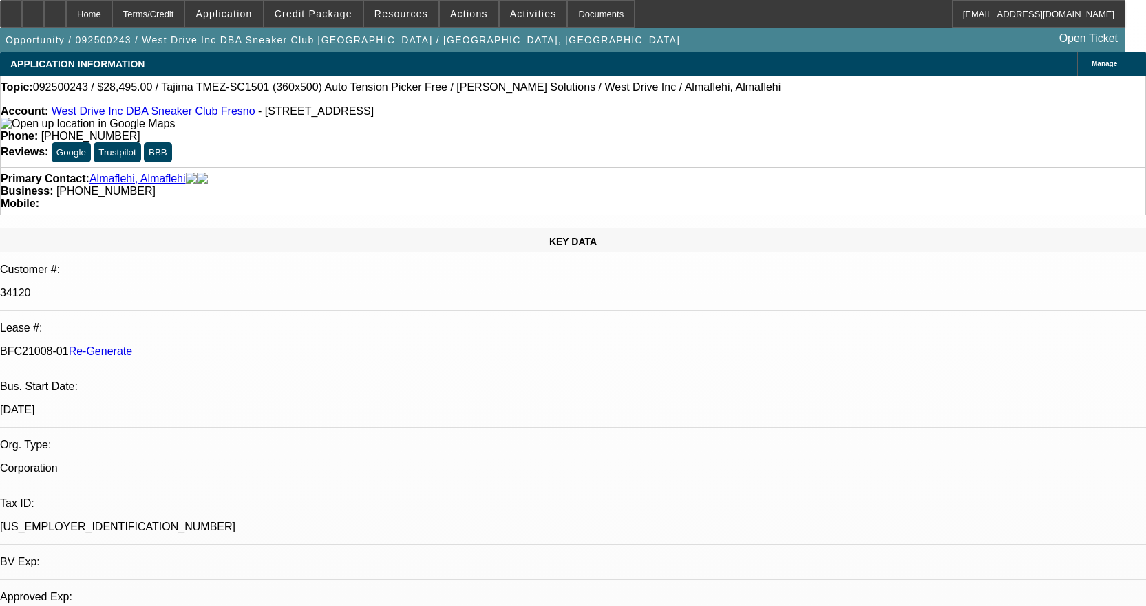
select select "0"
select select "2"
select select "0.1"
select select "4"
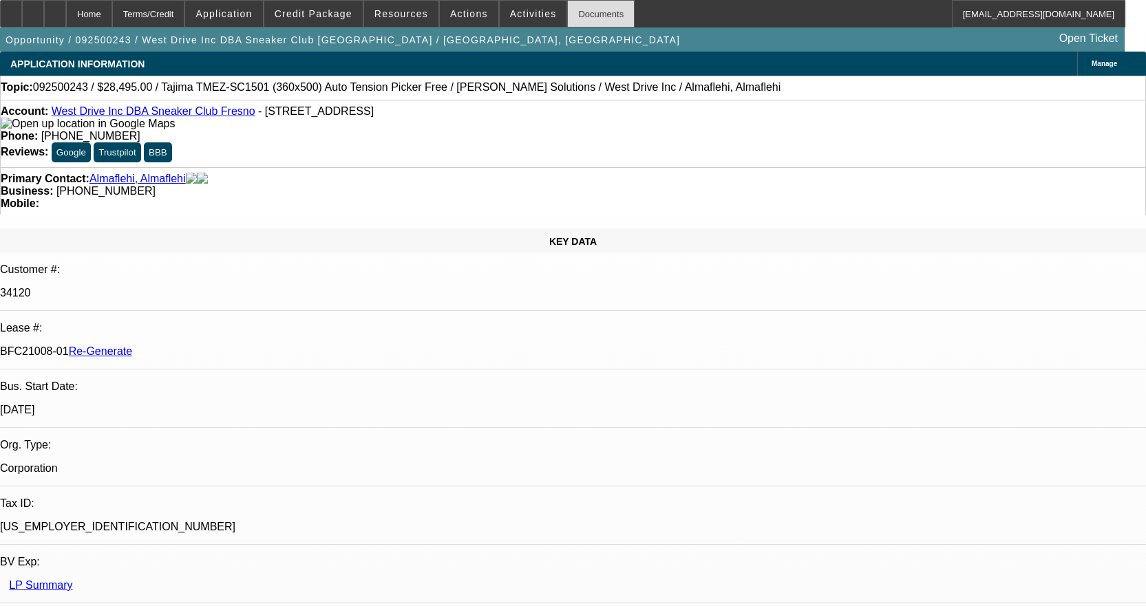
click at [591, 22] on div "Documents" at bounding box center [600, 14] width 67 height 28
click at [590, 6] on div "Documents" at bounding box center [600, 14] width 67 height 28
click at [518, 9] on span "Activities" at bounding box center [533, 13] width 47 height 11
click at [513, 9] on div at bounding box center [573, 303] width 1146 height 606
click at [513, 13] on span "Activities" at bounding box center [533, 13] width 47 height 11
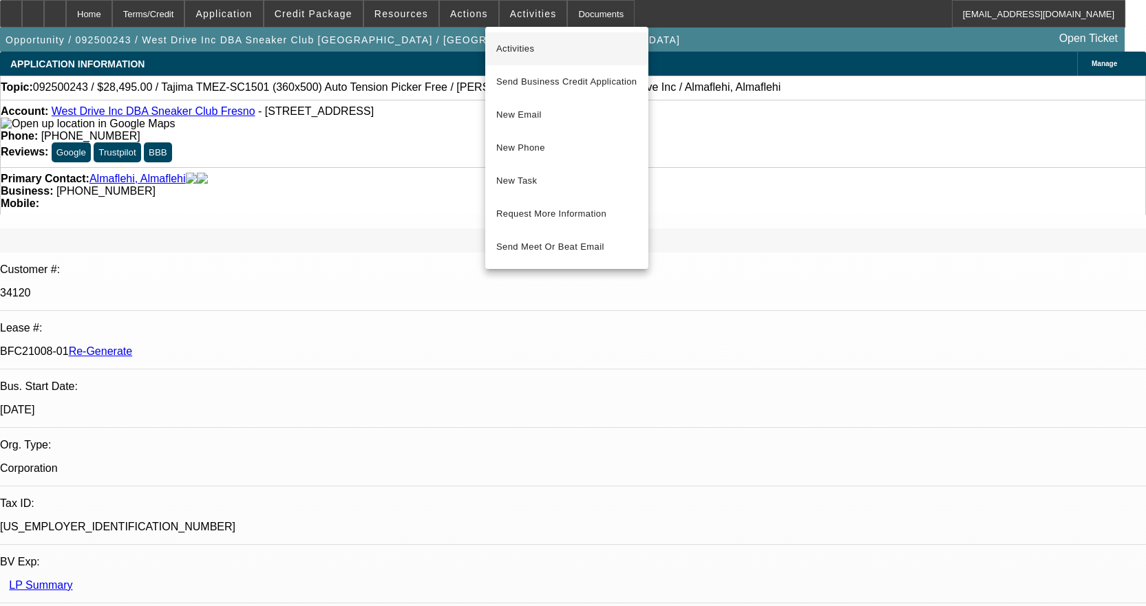
click at [522, 42] on span "Activities" at bounding box center [566, 49] width 141 height 17
